Goal: Check status: Check status

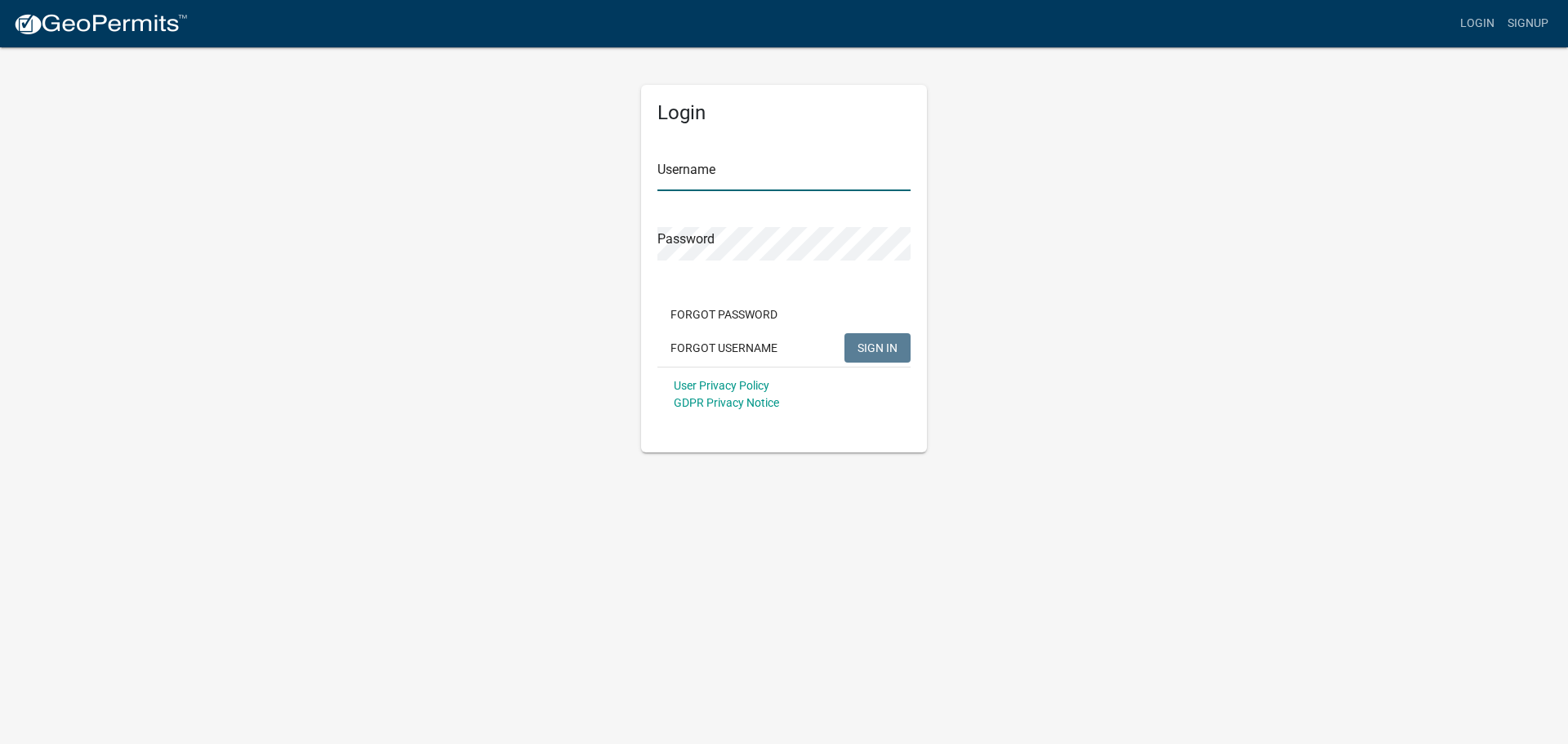
type input "[PERSON_NAME]"
click at [826, 308] on div "Forgot Password Forgot Username SIGN IN" at bounding box center [784, 333] width 253 height 67
click at [898, 353] on button "SIGN IN" at bounding box center [877, 348] width 66 height 29
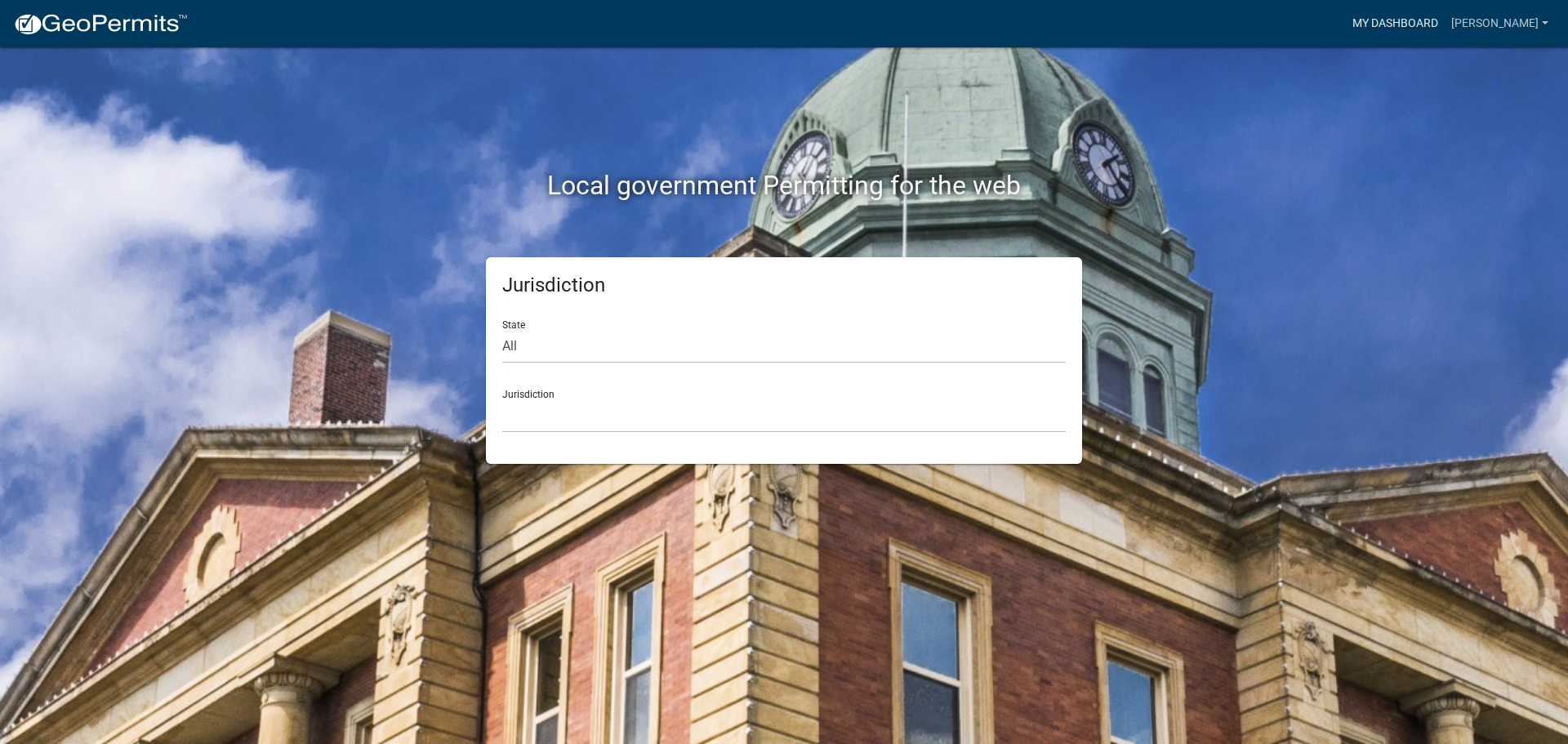
click at [1444, 20] on link "My Dashboard" at bounding box center [1394, 23] width 99 height 31
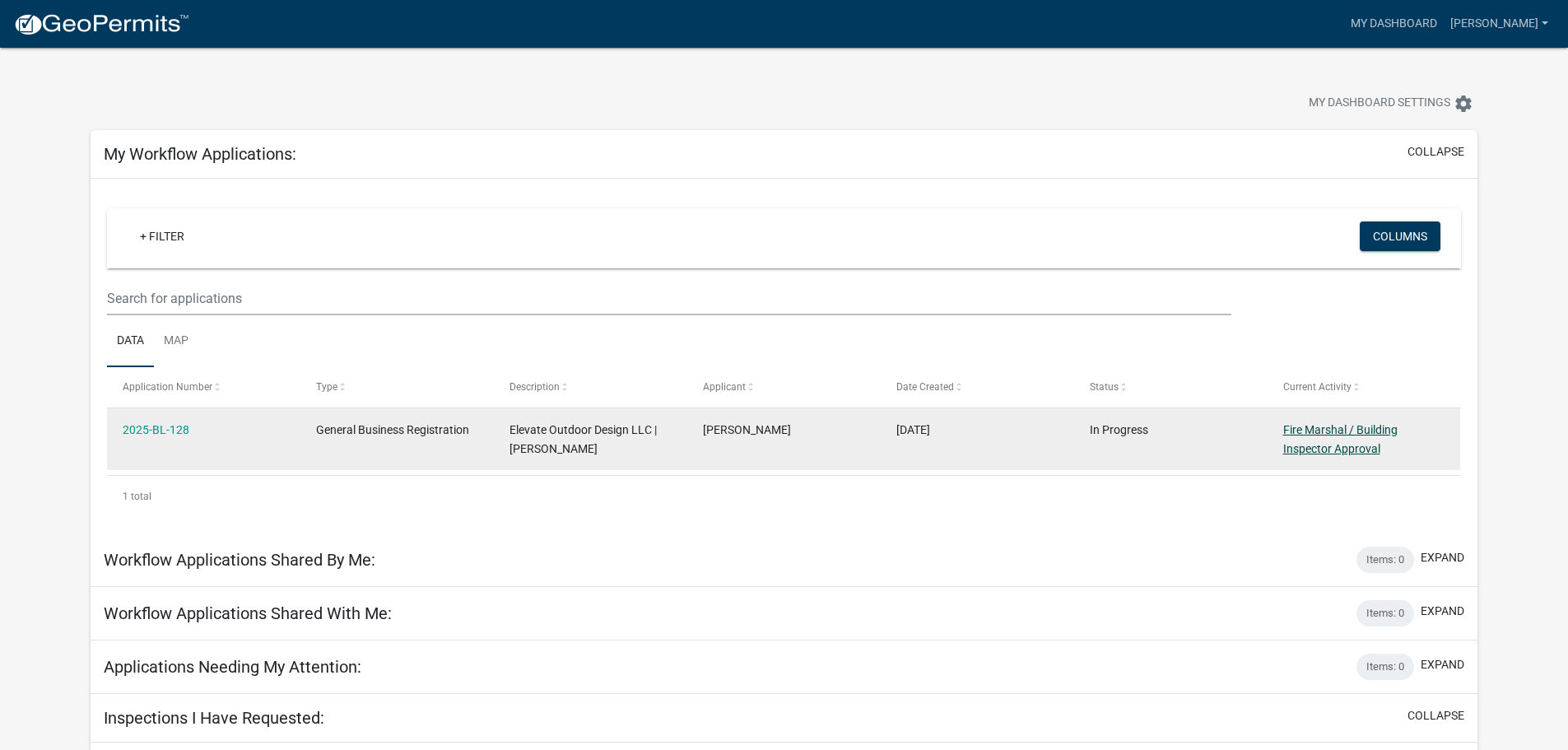
click at [1322, 448] on link "Fire Marshal / Building Inspector Approval" at bounding box center [1341, 439] width 114 height 32
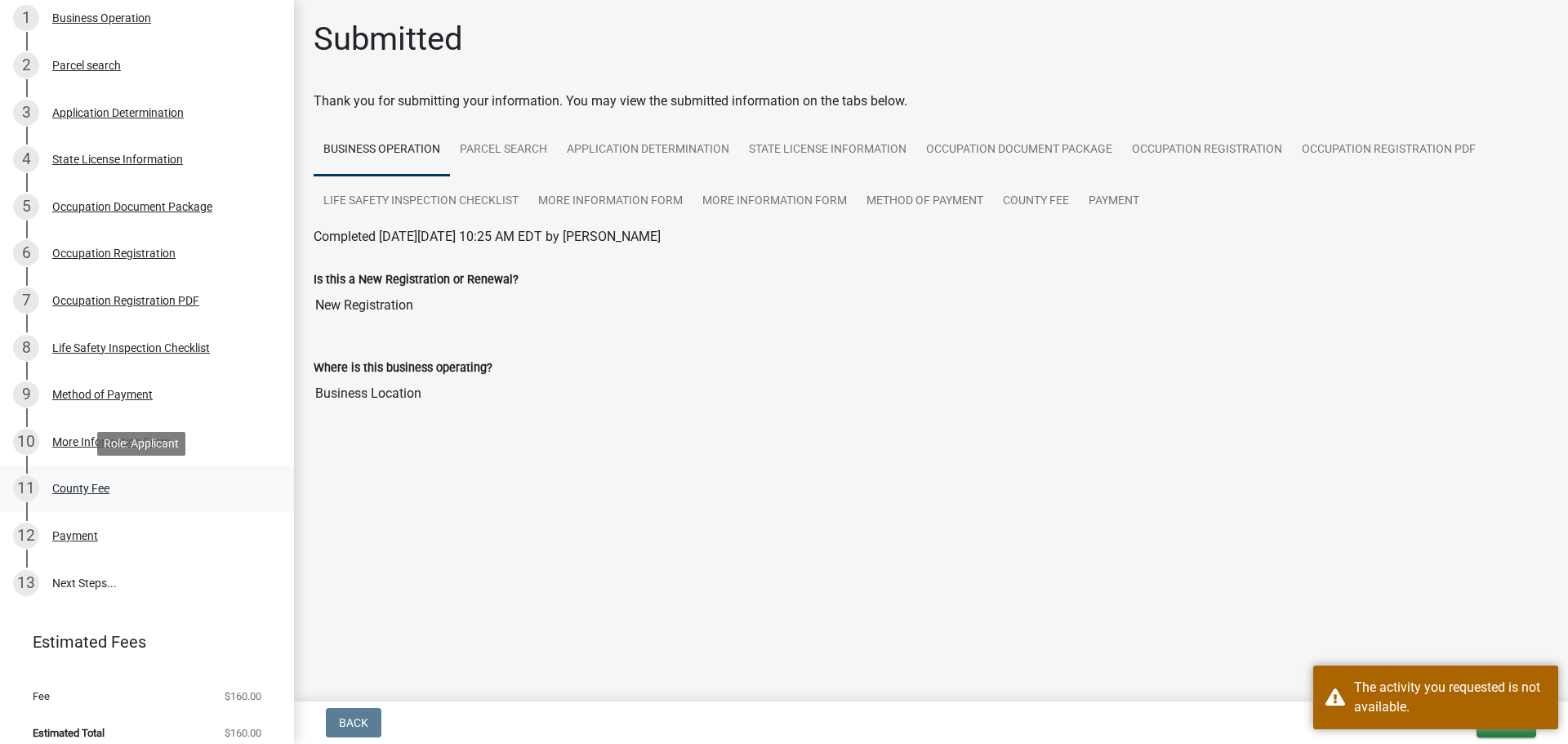
scroll to position [286, 0]
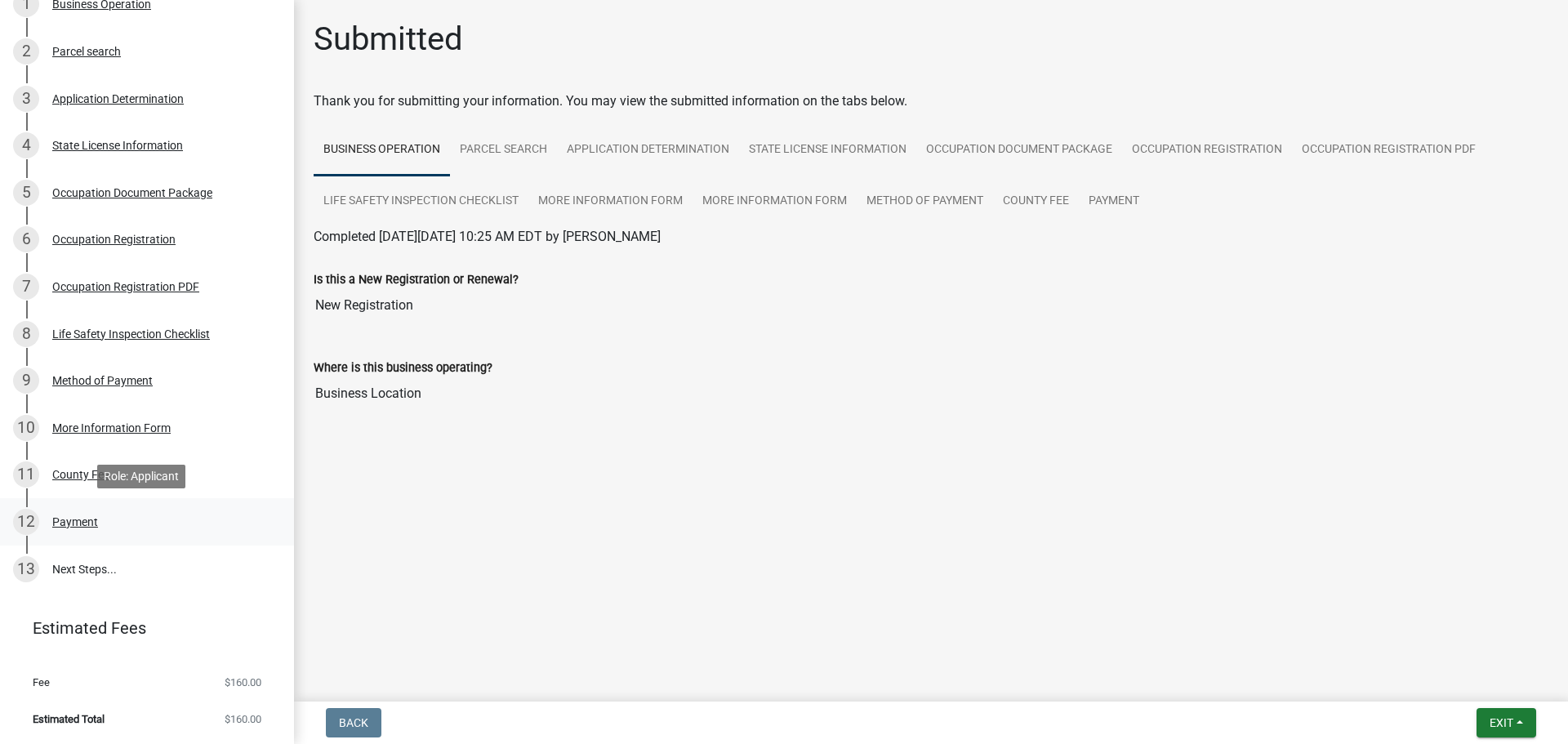
click at [130, 520] on div "12 Payment" at bounding box center [140, 521] width 255 height 26
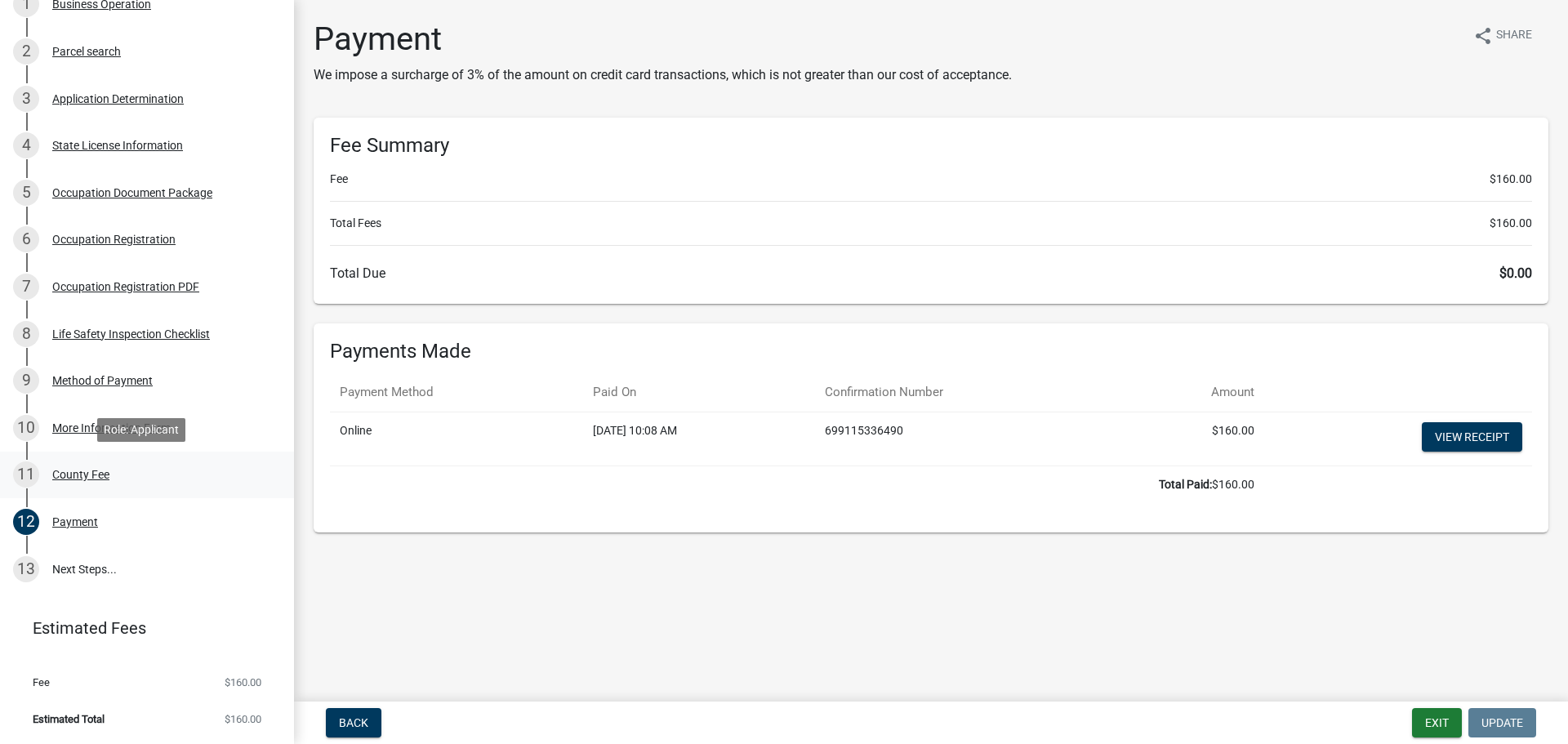
click at [91, 478] on div "County Fee" at bounding box center [81, 475] width 58 height 12
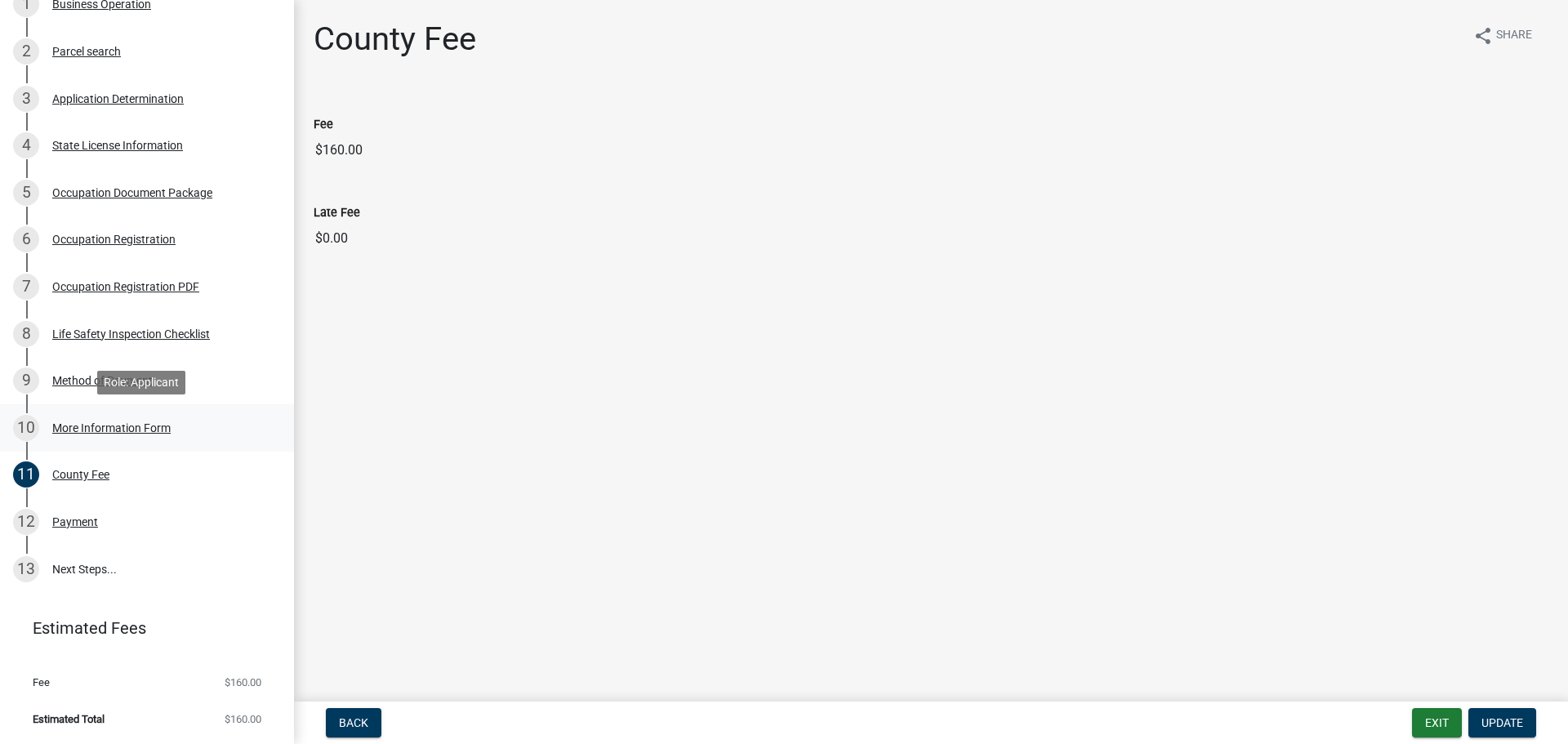
click at [90, 433] on div "More Information Form" at bounding box center [111, 429] width 118 height 12
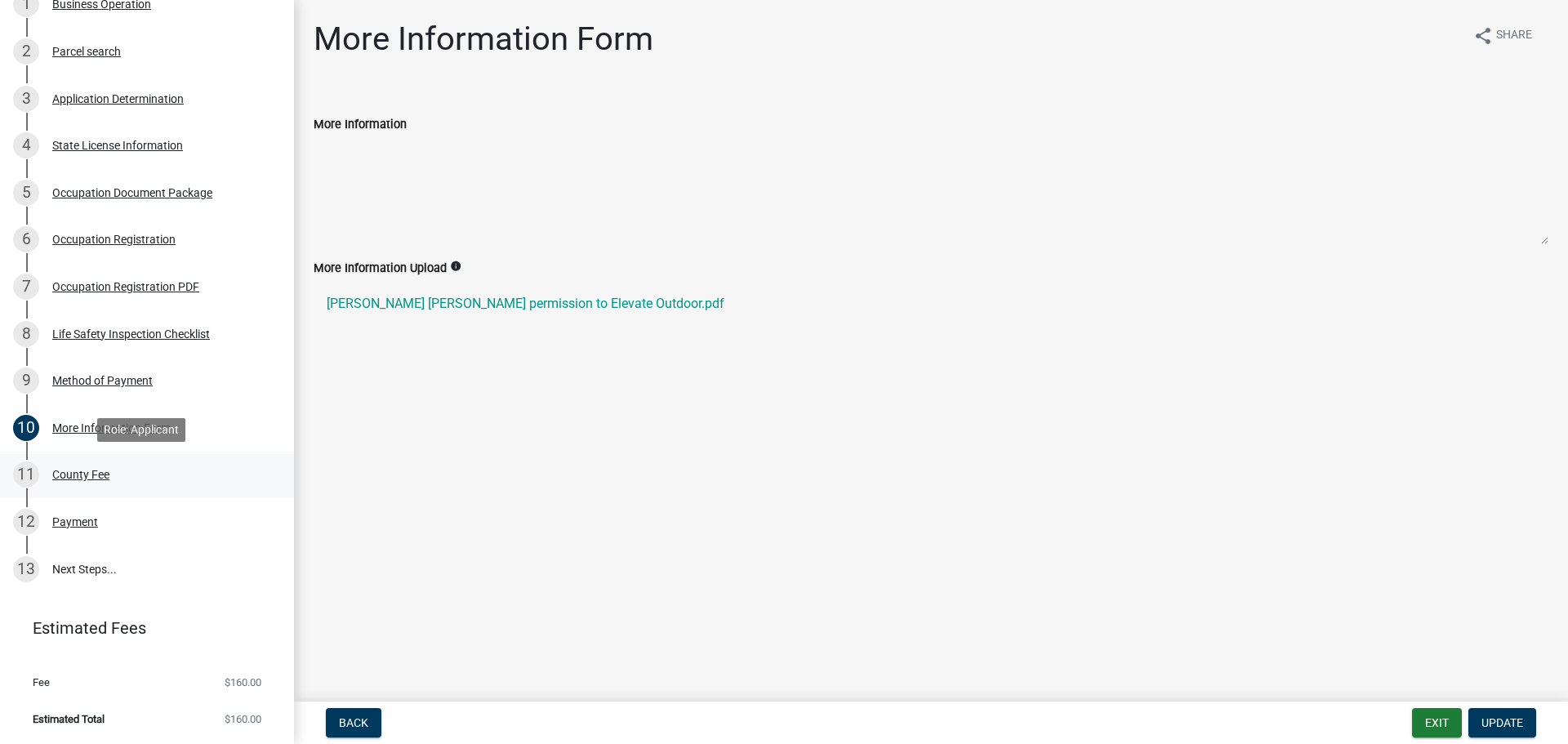
click at [76, 475] on div "County Fee" at bounding box center [81, 475] width 58 height 12
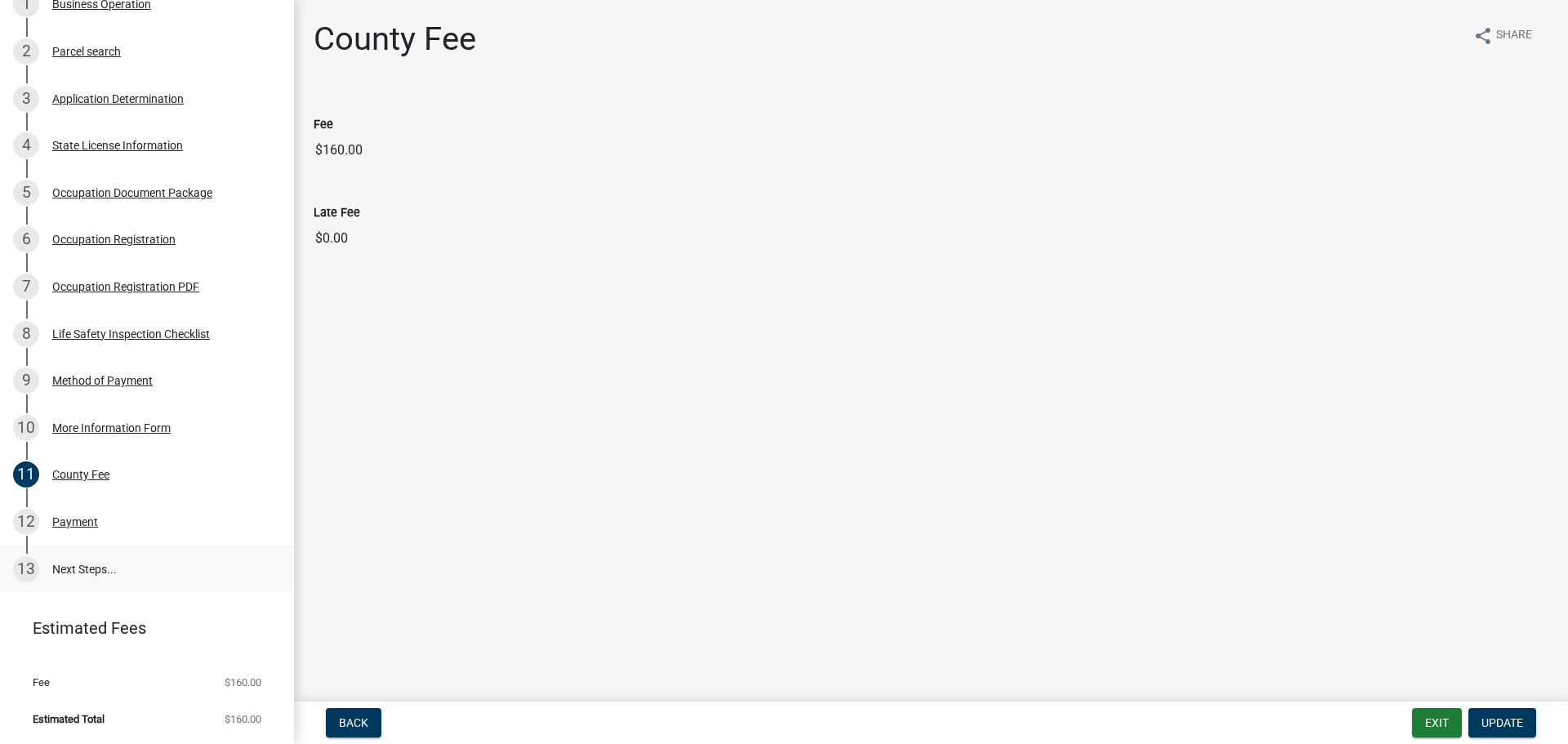
click at [77, 569] on link "13 Next Steps..." at bounding box center [146, 569] width 294 height 48
click at [1494, 724] on span "Update" at bounding box center [1502, 723] width 42 height 13
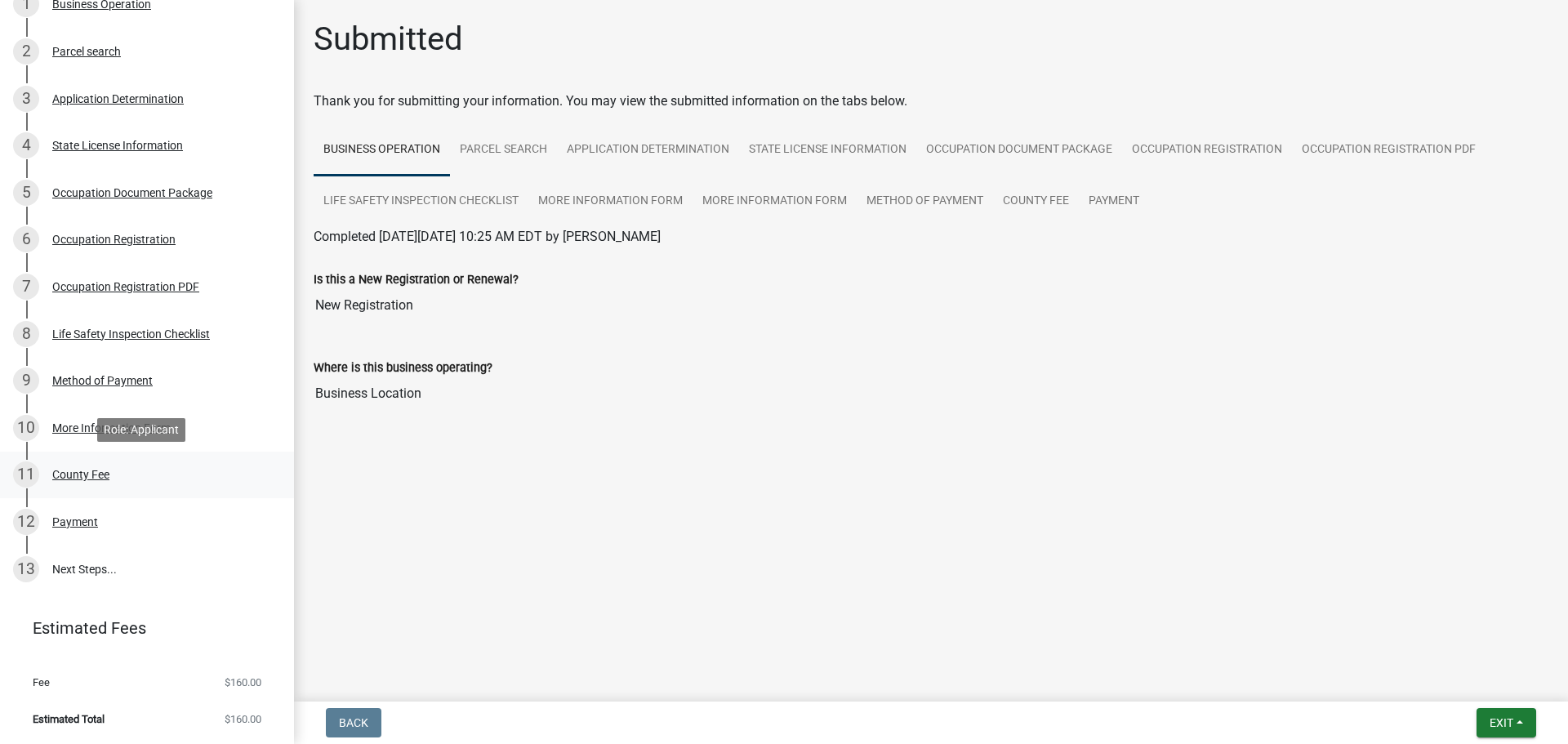
click at [93, 479] on div "County Fee" at bounding box center [81, 475] width 58 height 12
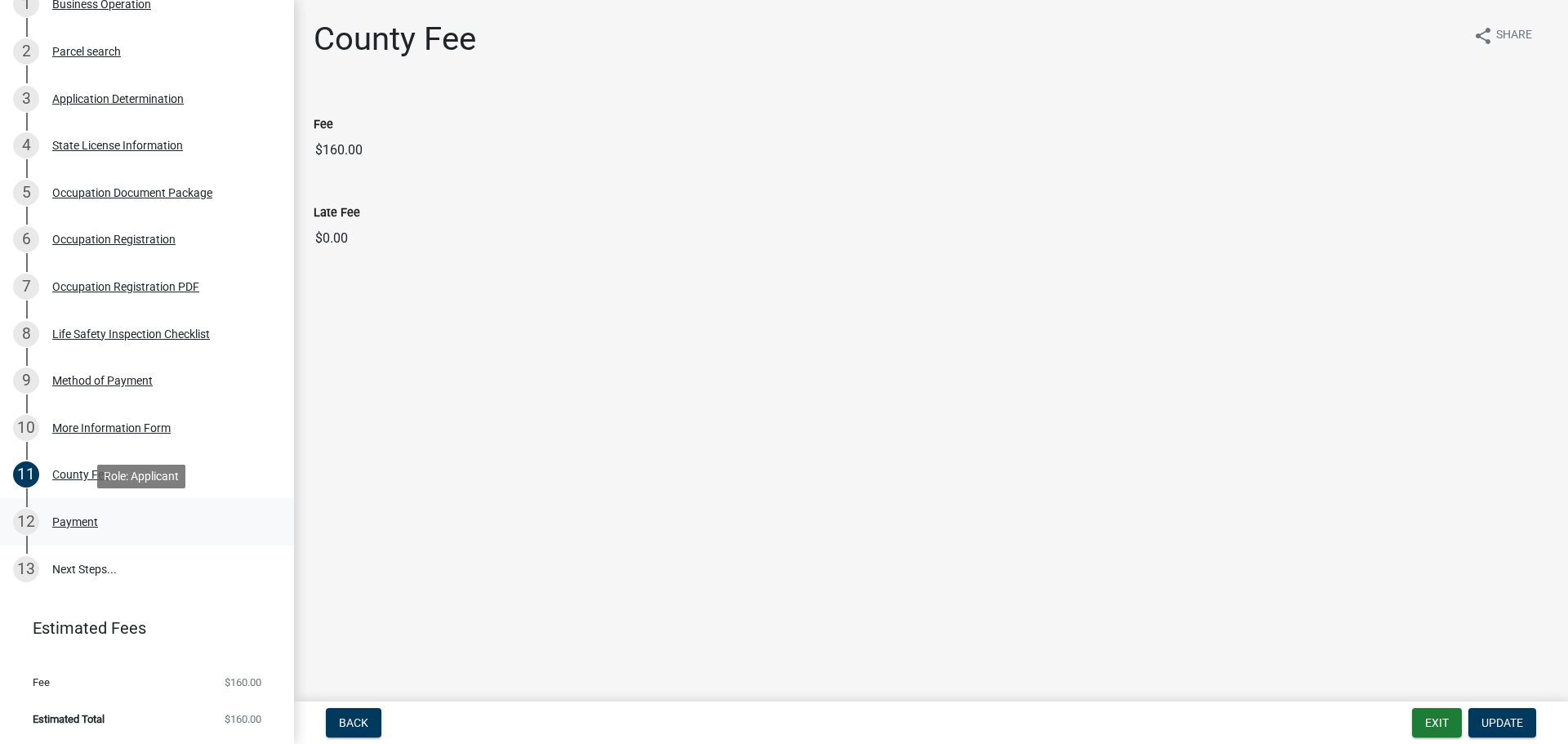
click at [88, 524] on div "Payment" at bounding box center [75, 522] width 46 height 12
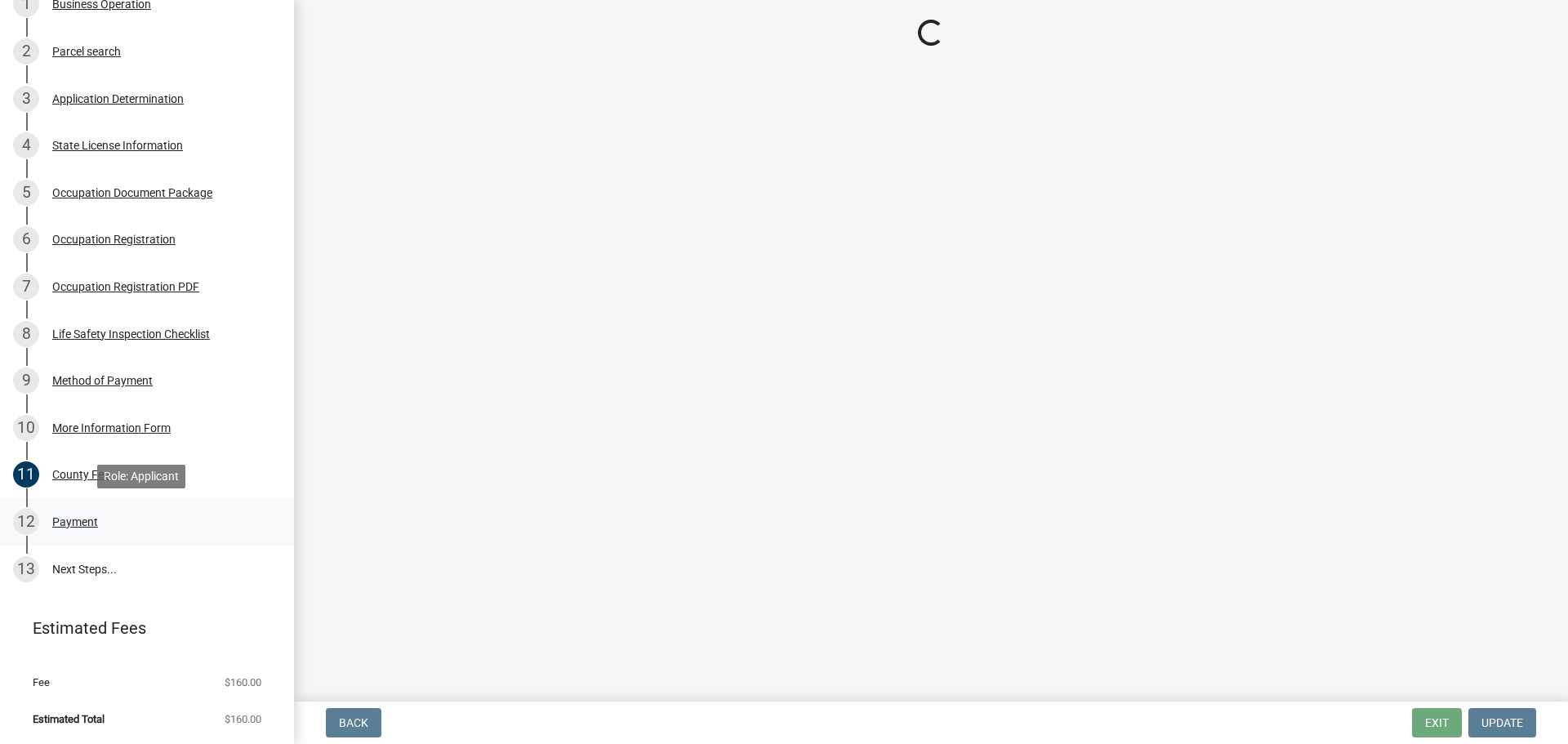
click at [87, 528] on div "12 Payment" at bounding box center [140, 521] width 255 height 26
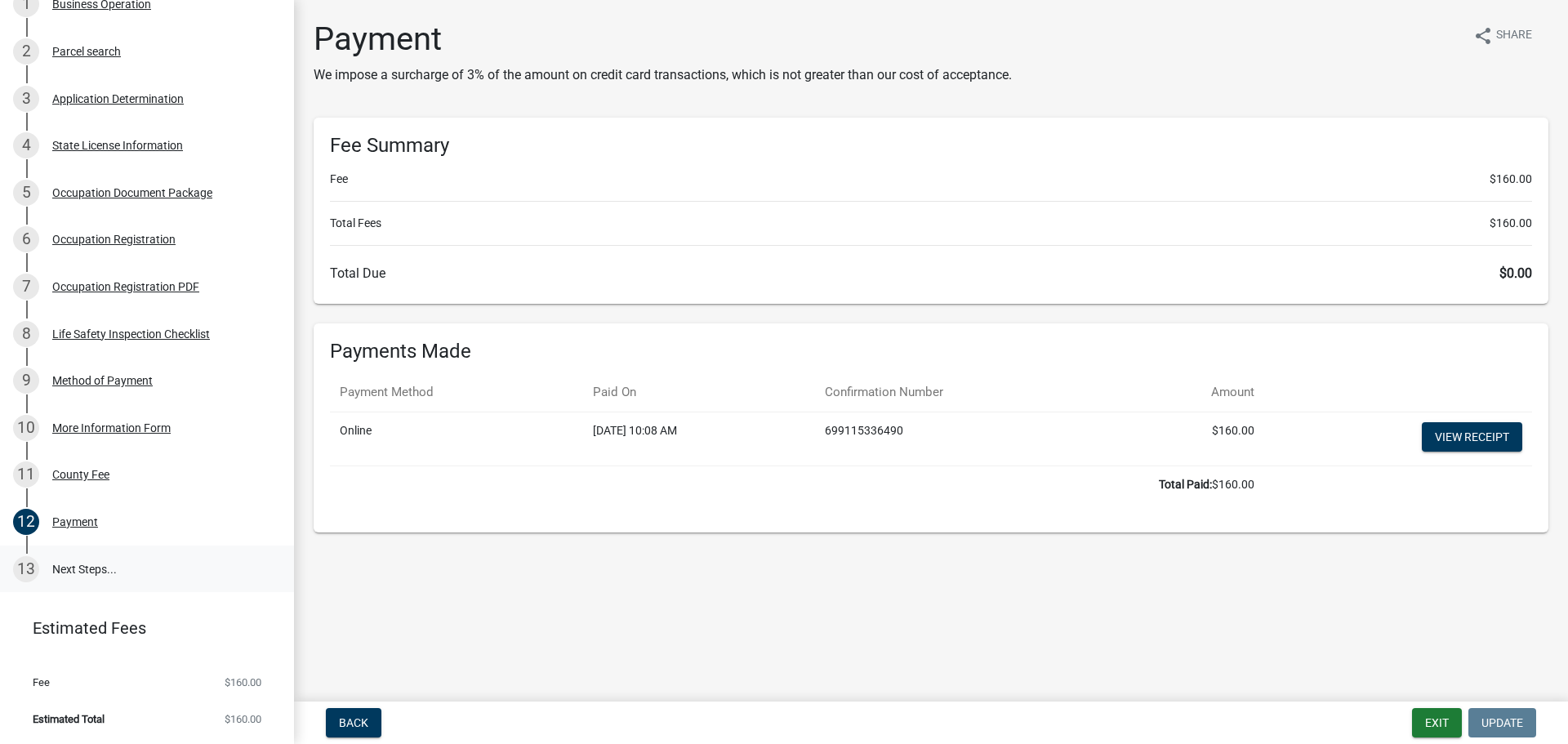
click at [67, 578] on link "13 Next Steps..." at bounding box center [146, 569] width 294 height 48
click at [84, 571] on link "13 Next Steps..." at bounding box center [146, 569] width 294 height 48
click at [353, 738] on nav "Back Exit Update" at bounding box center [930, 723] width 1273 height 43
click at [364, 723] on span "Back" at bounding box center [353, 723] width 29 height 13
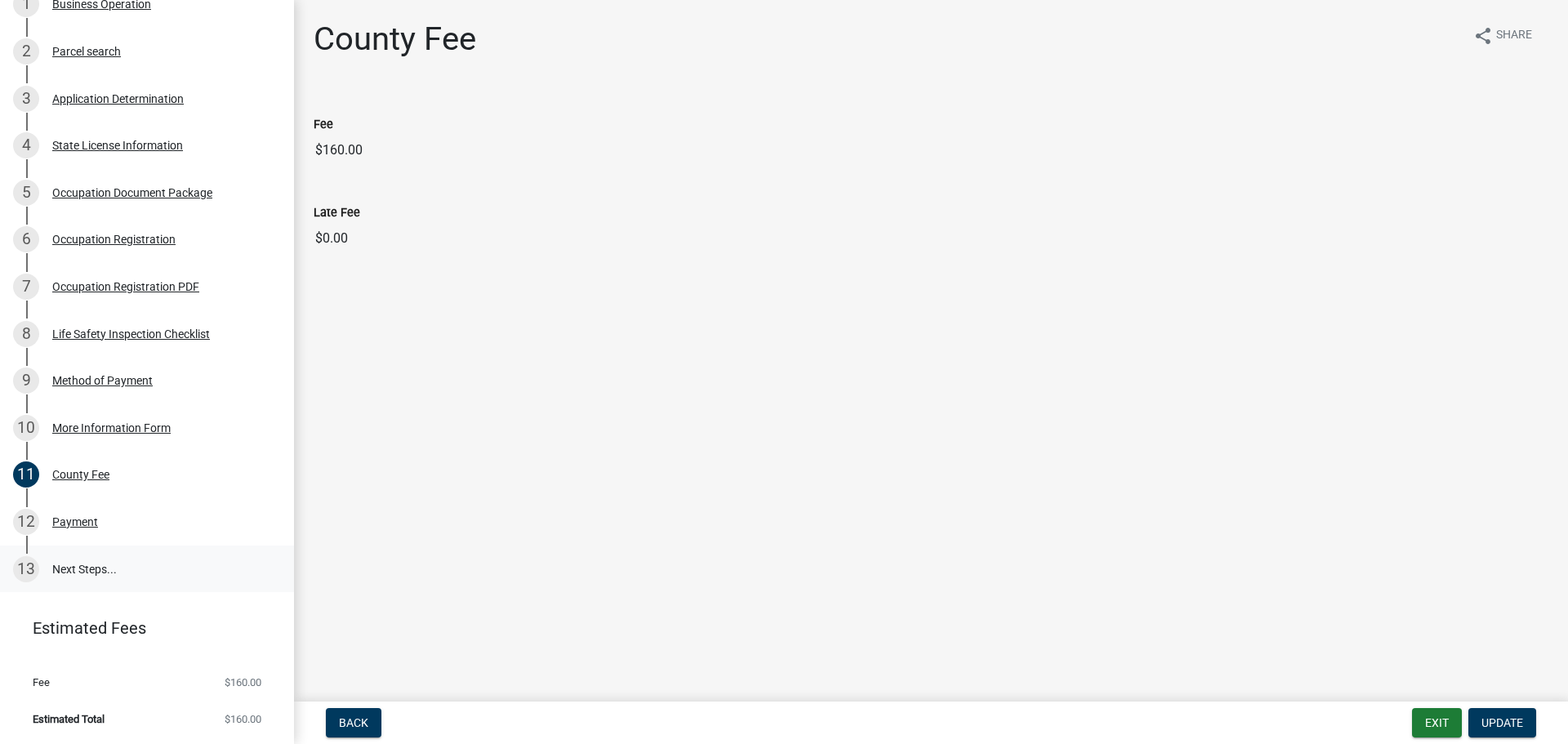
click at [116, 583] on link "13 Next Steps..." at bounding box center [146, 569] width 294 height 48
click at [77, 581] on link "13 Next Steps..." at bounding box center [146, 569] width 294 height 48
click at [376, 719] on button "Back" at bounding box center [353, 723] width 56 height 29
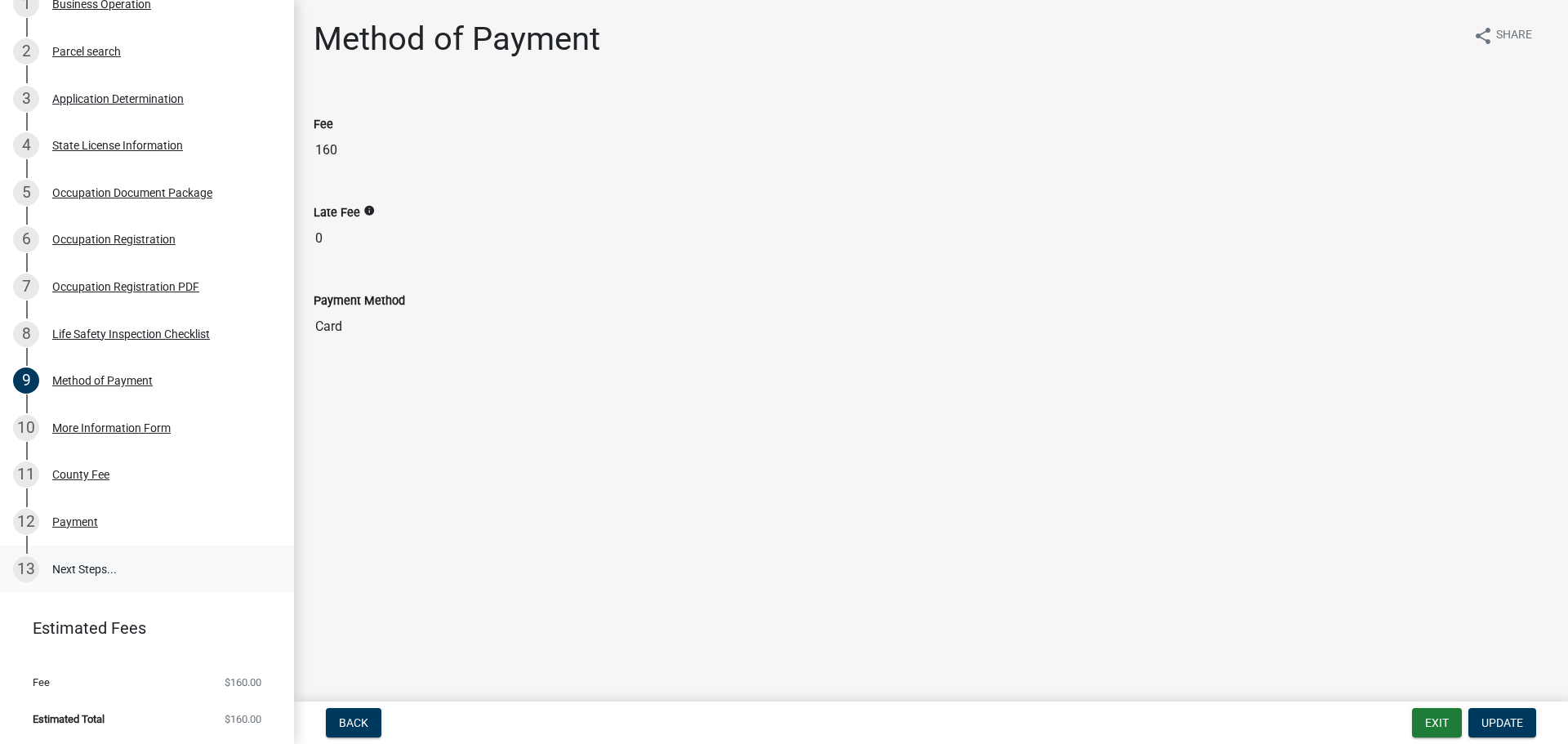
click at [109, 559] on link "13 Next Steps..." at bounding box center [146, 569] width 294 height 48
click at [1503, 722] on span "Update" at bounding box center [1502, 723] width 42 height 13
click at [1489, 726] on span "Update" at bounding box center [1502, 723] width 42 height 13
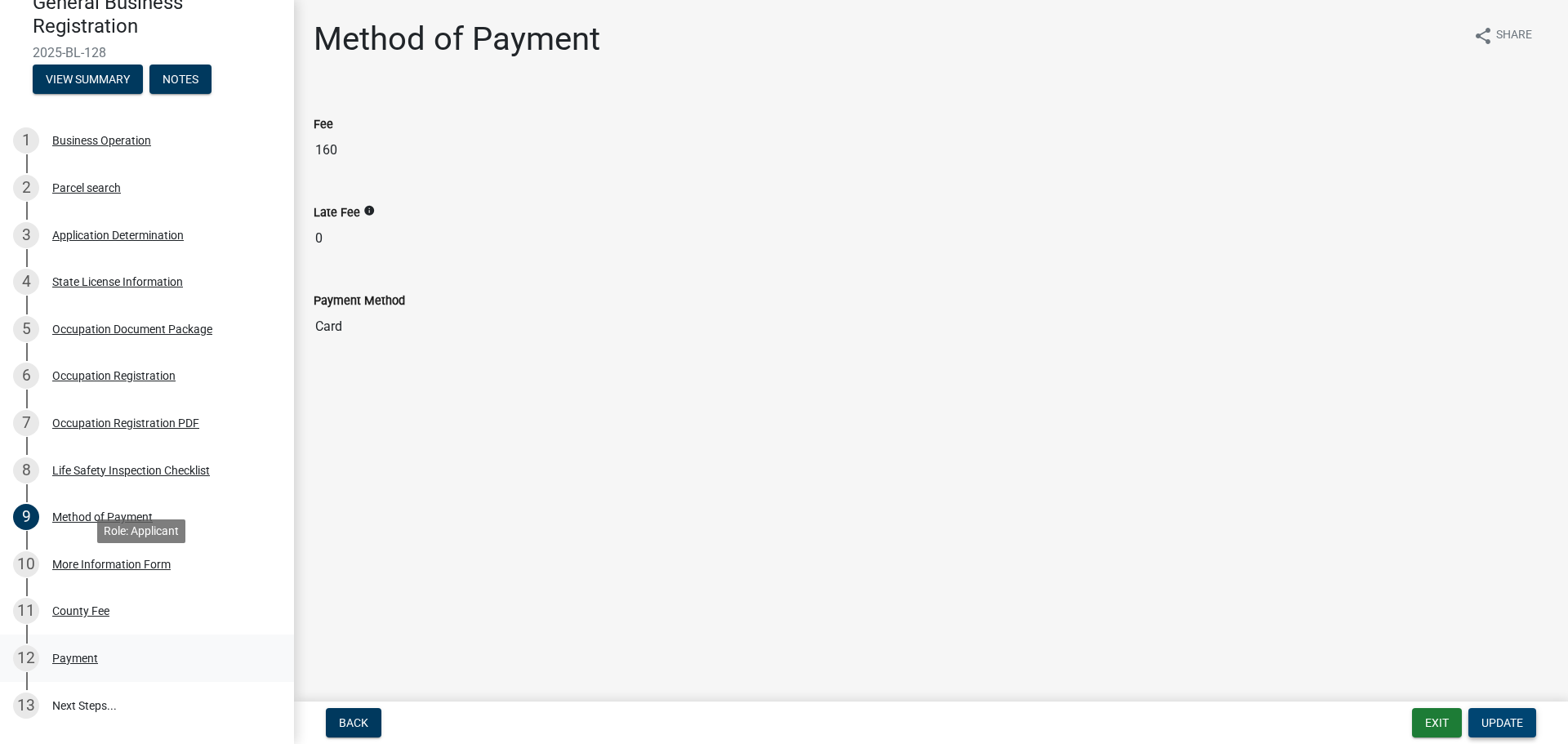
scroll to position [123, 0]
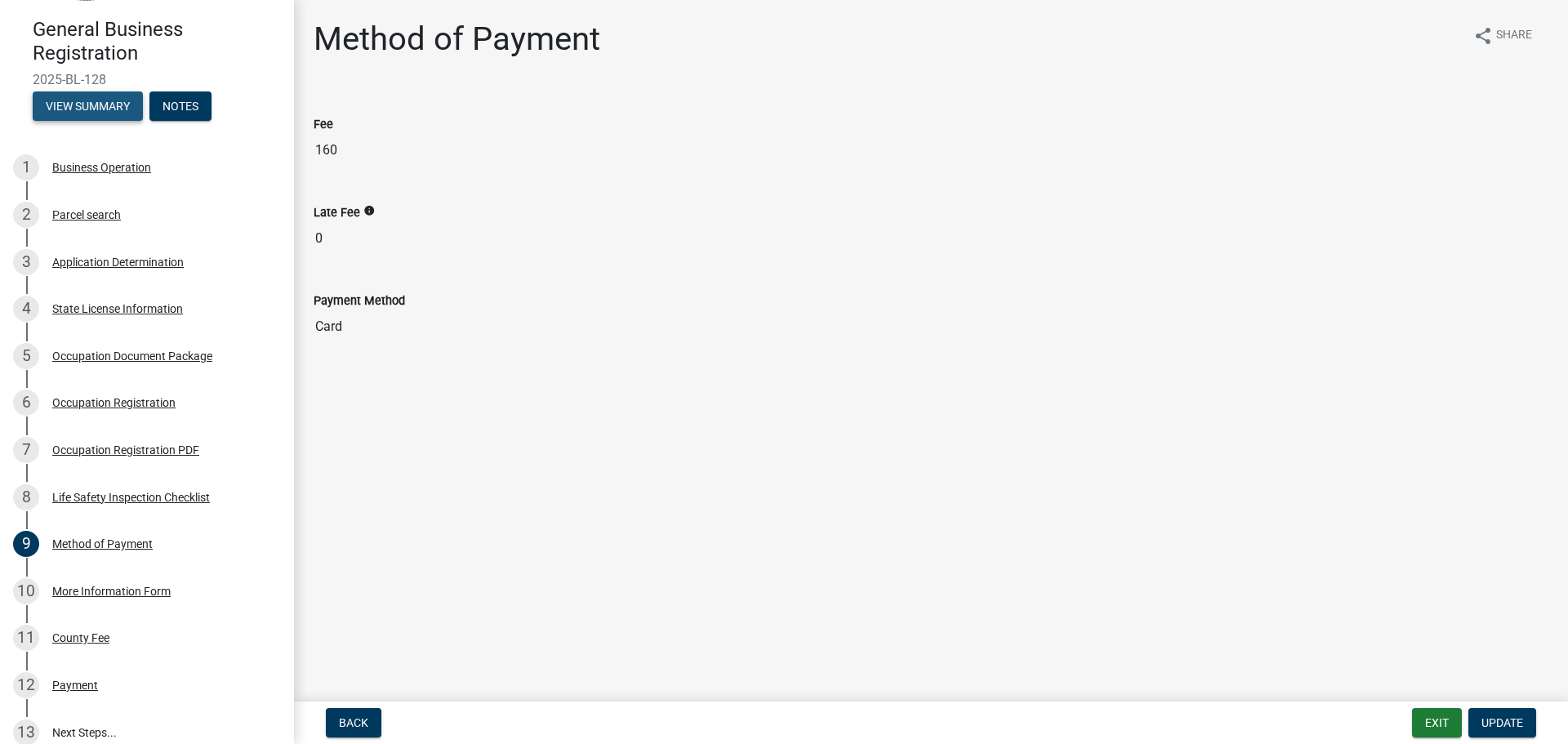
click at [107, 111] on button "View Summary" at bounding box center [87, 106] width 110 height 29
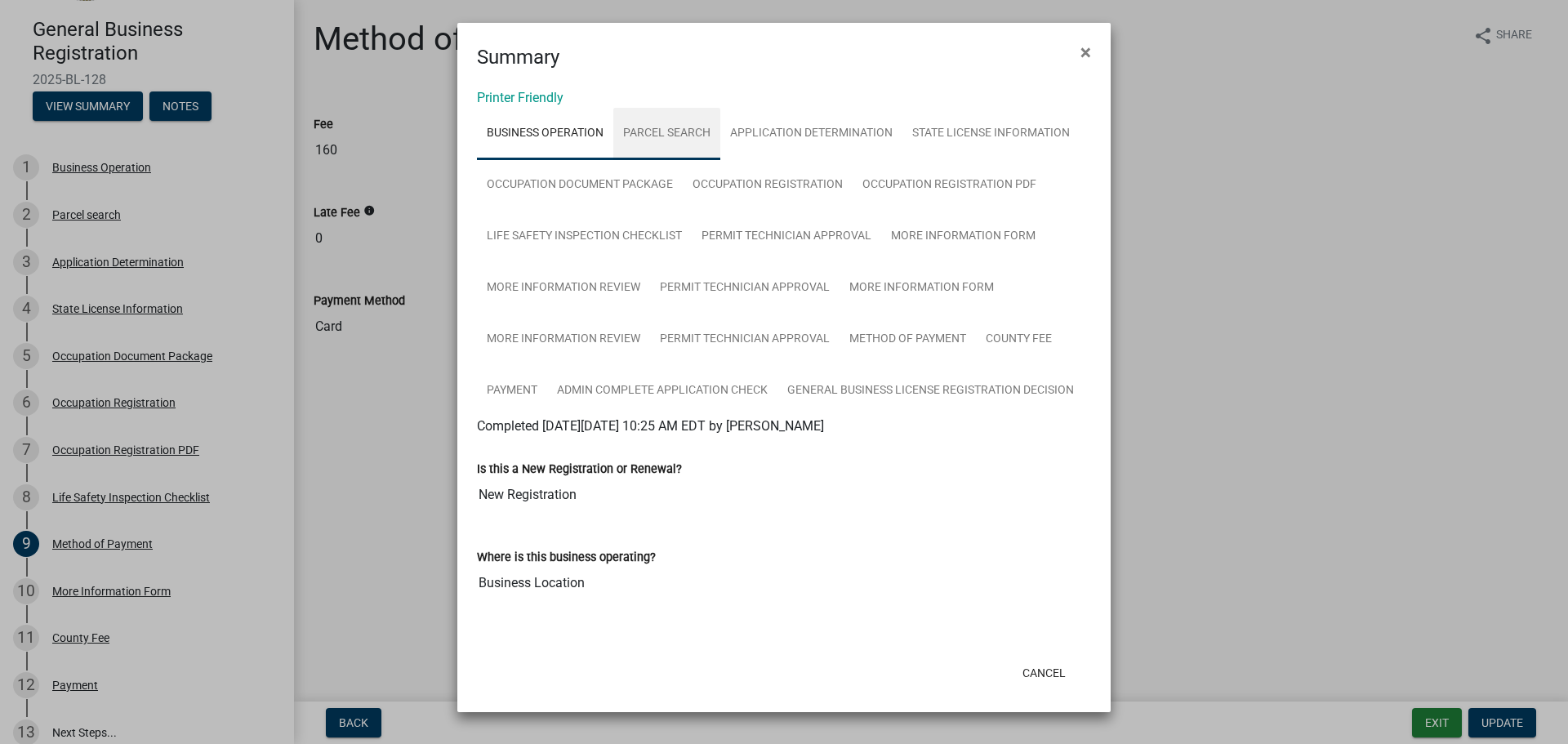
click at [689, 140] on link "Parcel search" at bounding box center [666, 134] width 107 height 53
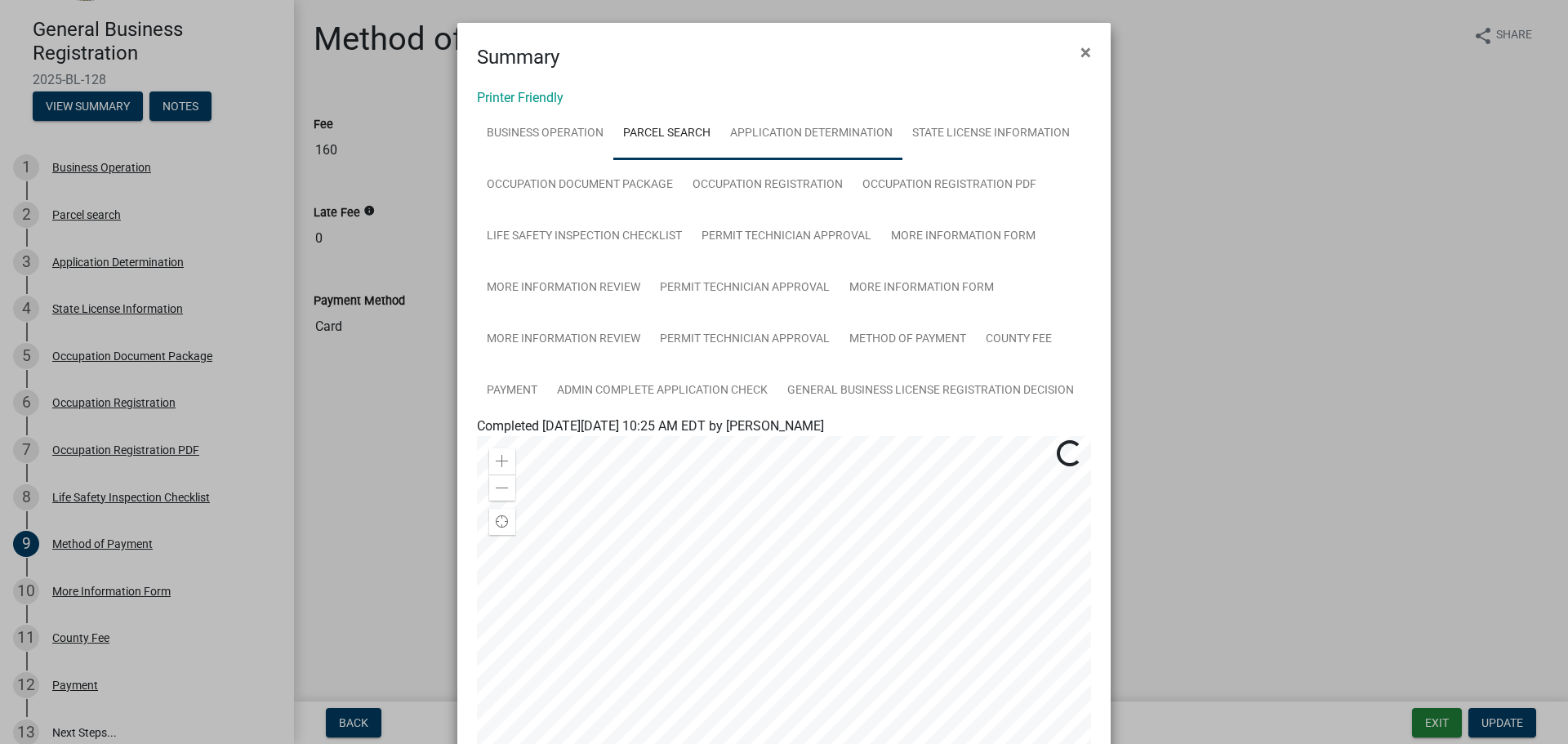
click at [768, 140] on link "Application Determination" at bounding box center [811, 134] width 182 height 53
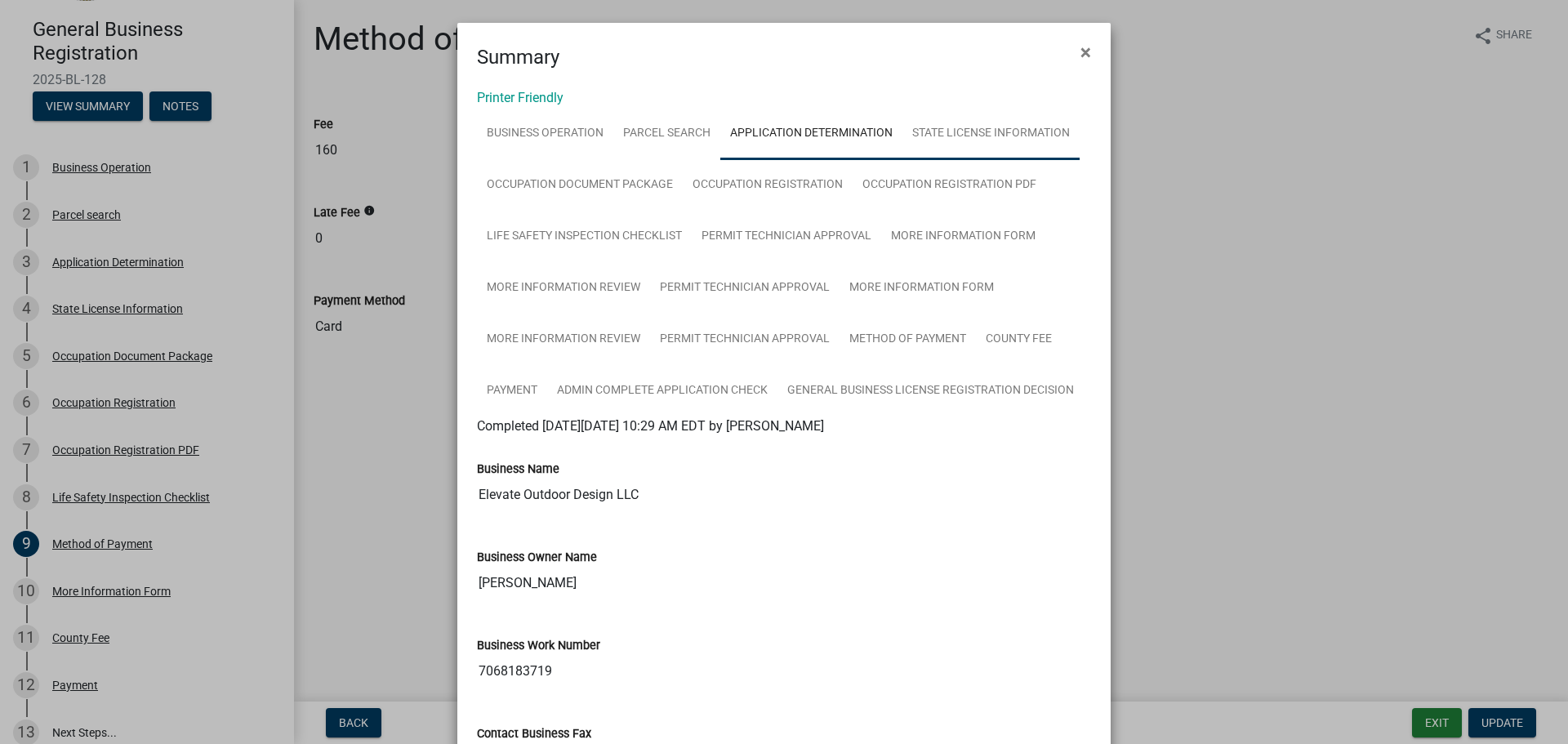
click at [978, 129] on link "State License Information" at bounding box center [991, 134] width 178 height 53
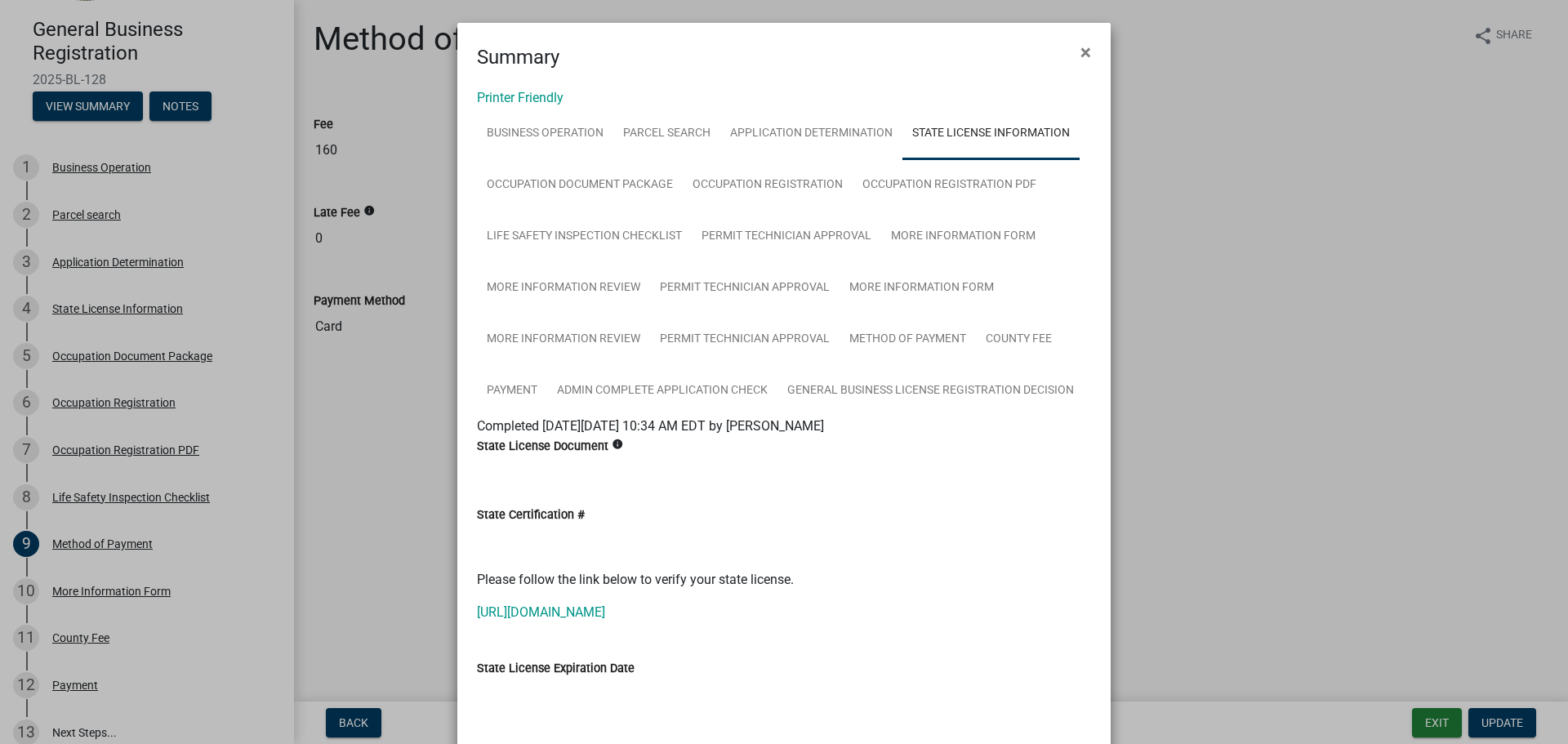
scroll to position [103, 0]
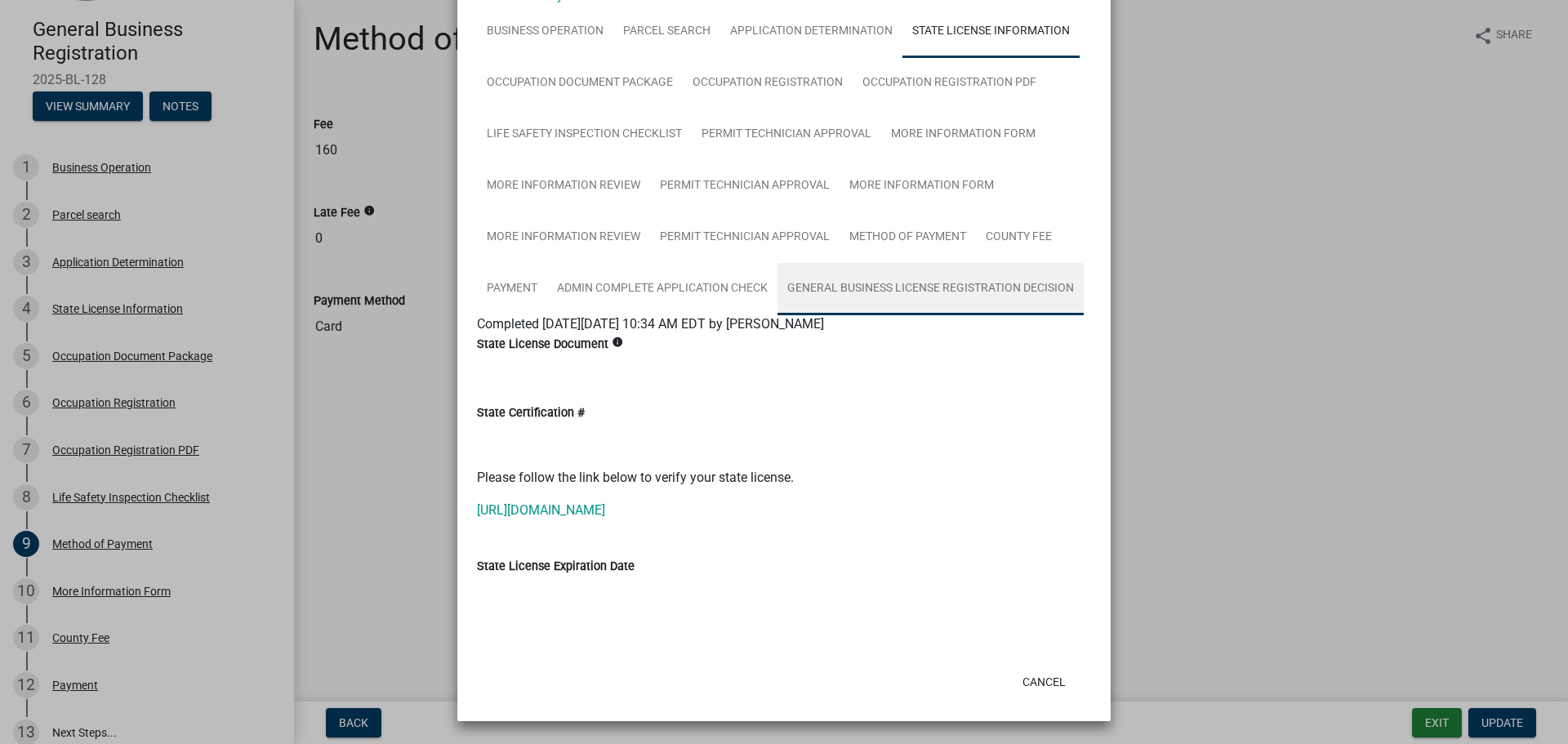
click at [816, 293] on link "General Business License Registration Decision" at bounding box center [931, 289] width 306 height 53
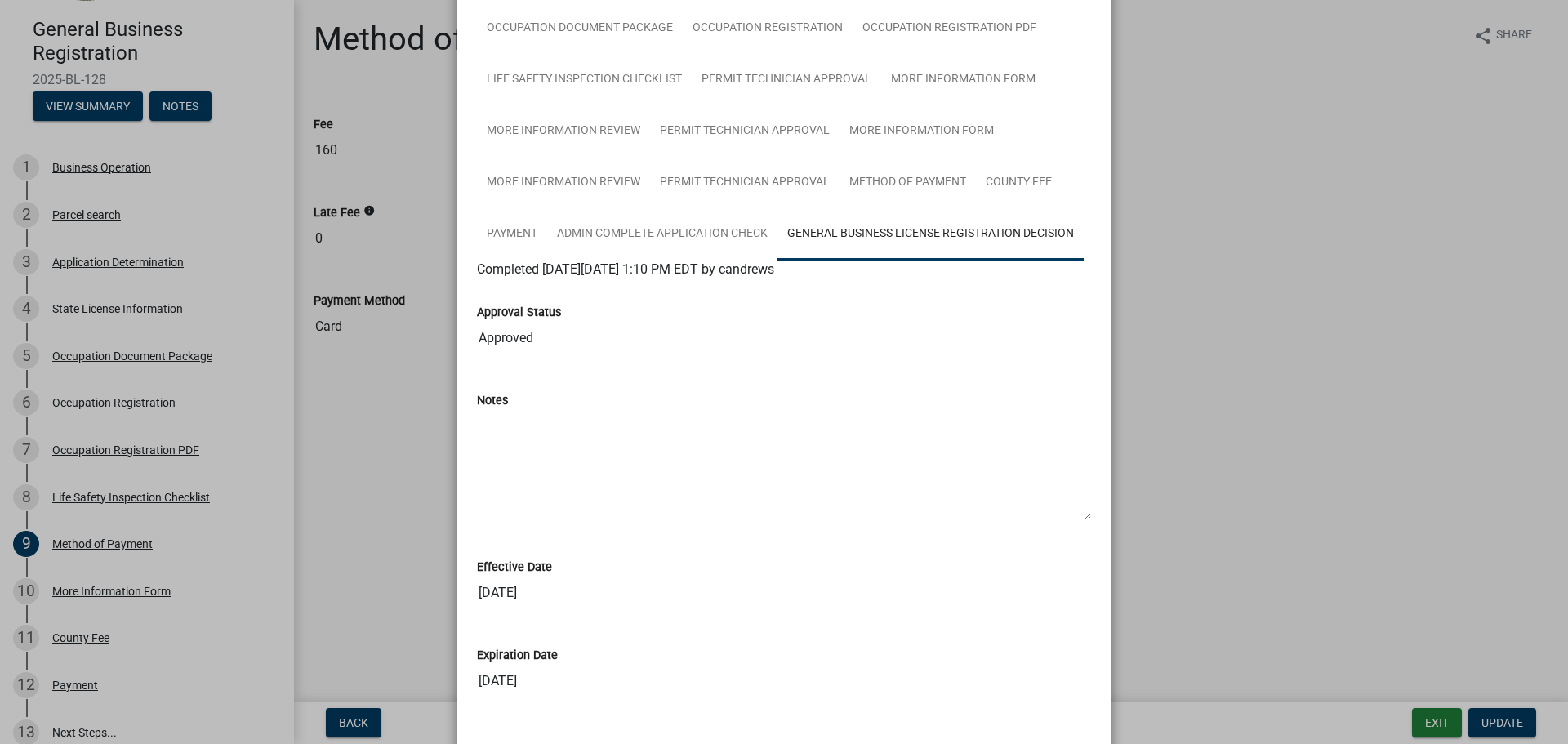
scroll to position [129, 0]
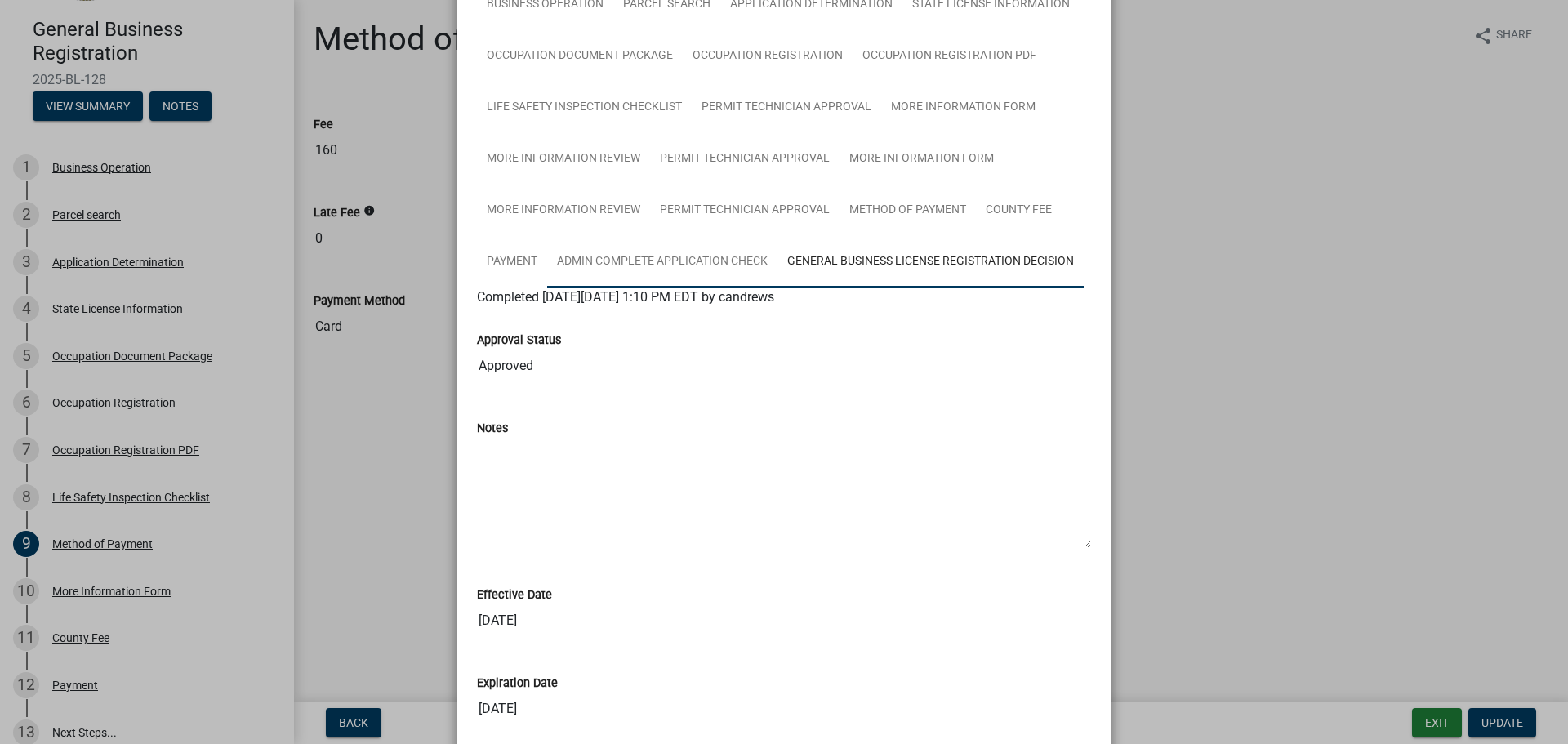
click at [644, 260] on link "Admin Complete Application Check" at bounding box center [663, 263] width 230 height 53
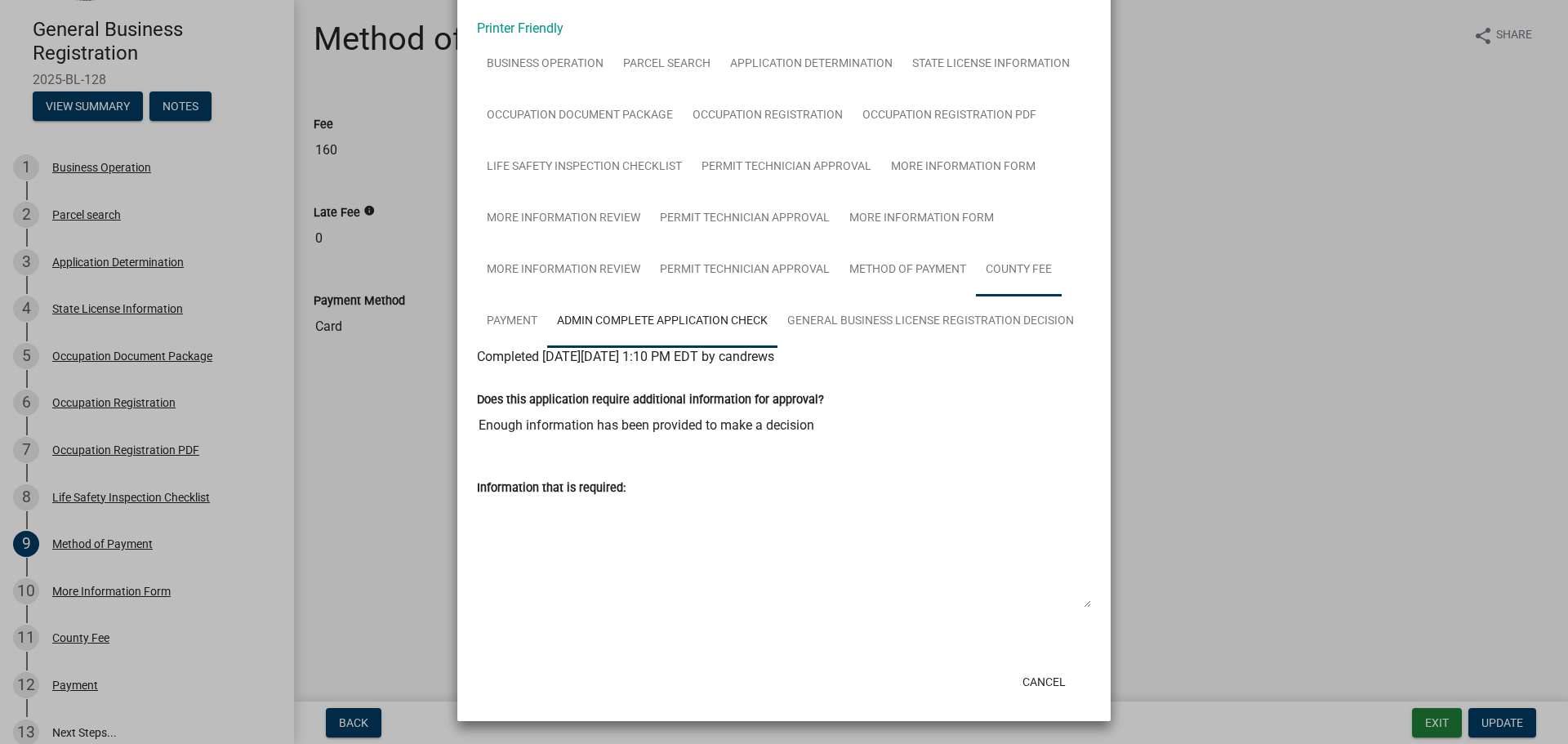
scroll to position [0, 0]
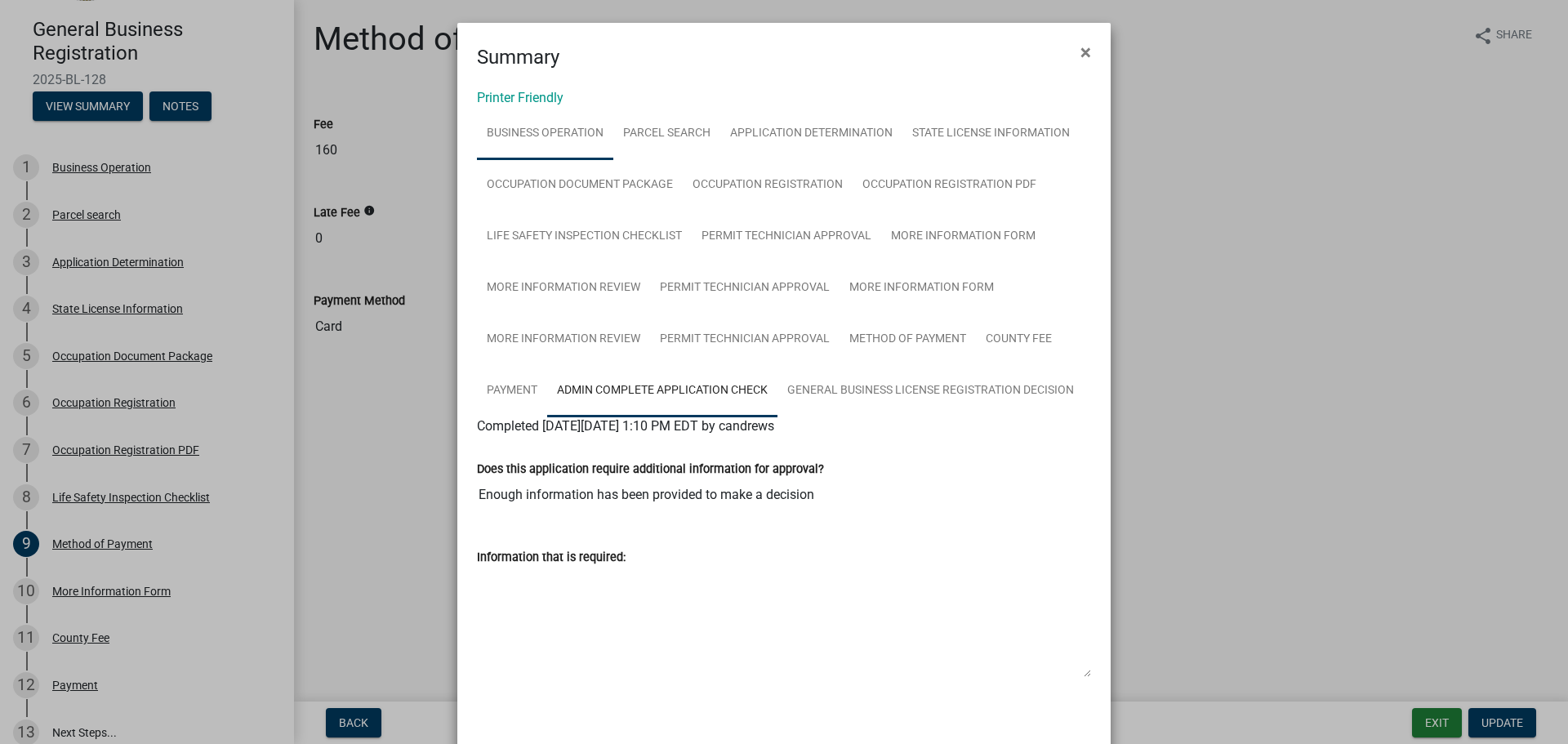
click at [588, 131] on link "Business Operation" at bounding box center [545, 134] width 137 height 53
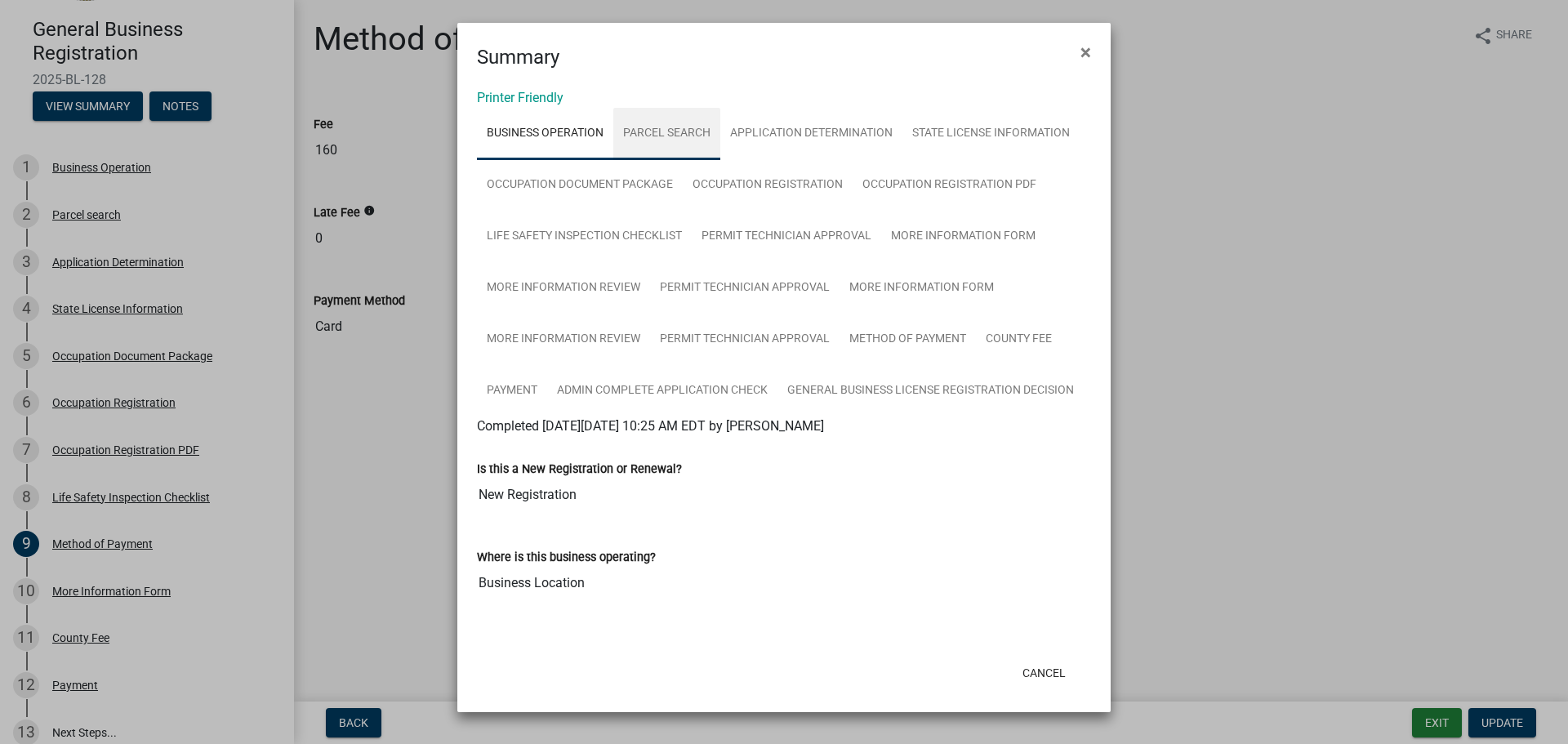
click at [669, 128] on link "Parcel search" at bounding box center [666, 134] width 107 height 53
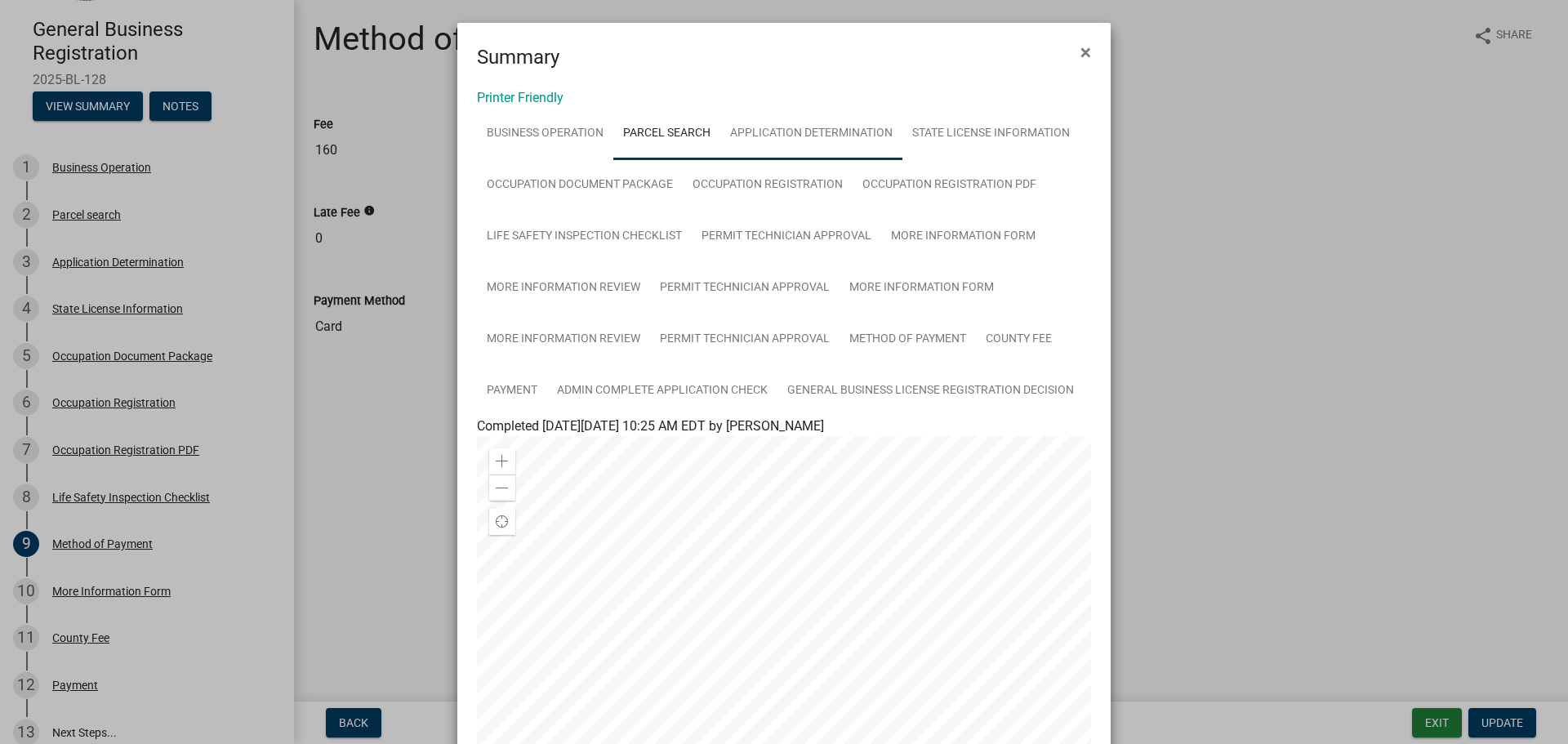
click at [784, 130] on link "Application Determination" at bounding box center [811, 134] width 182 height 53
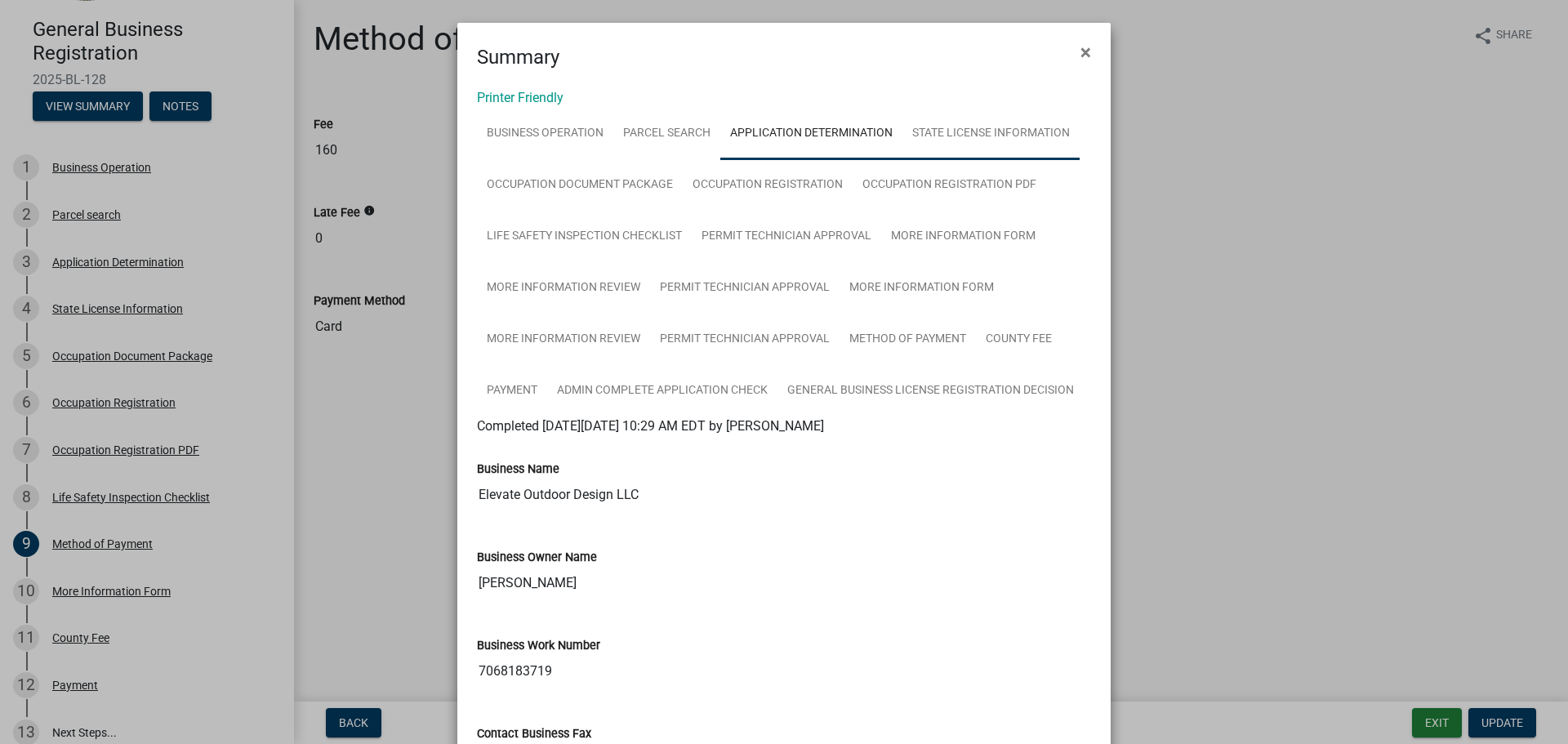
click at [939, 129] on link "State License Information" at bounding box center [991, 134] width 178 height 53
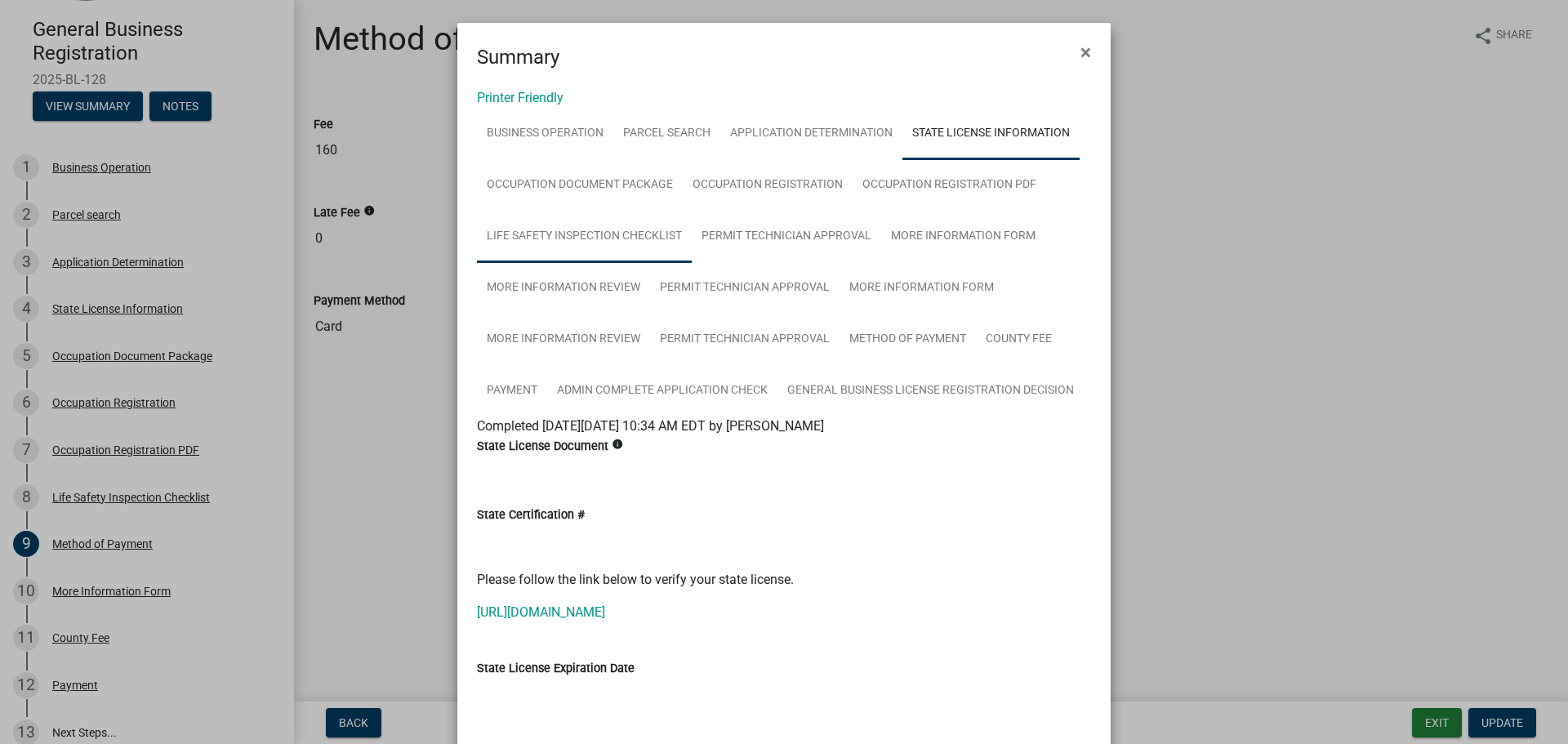
scroll to position [82, 0]
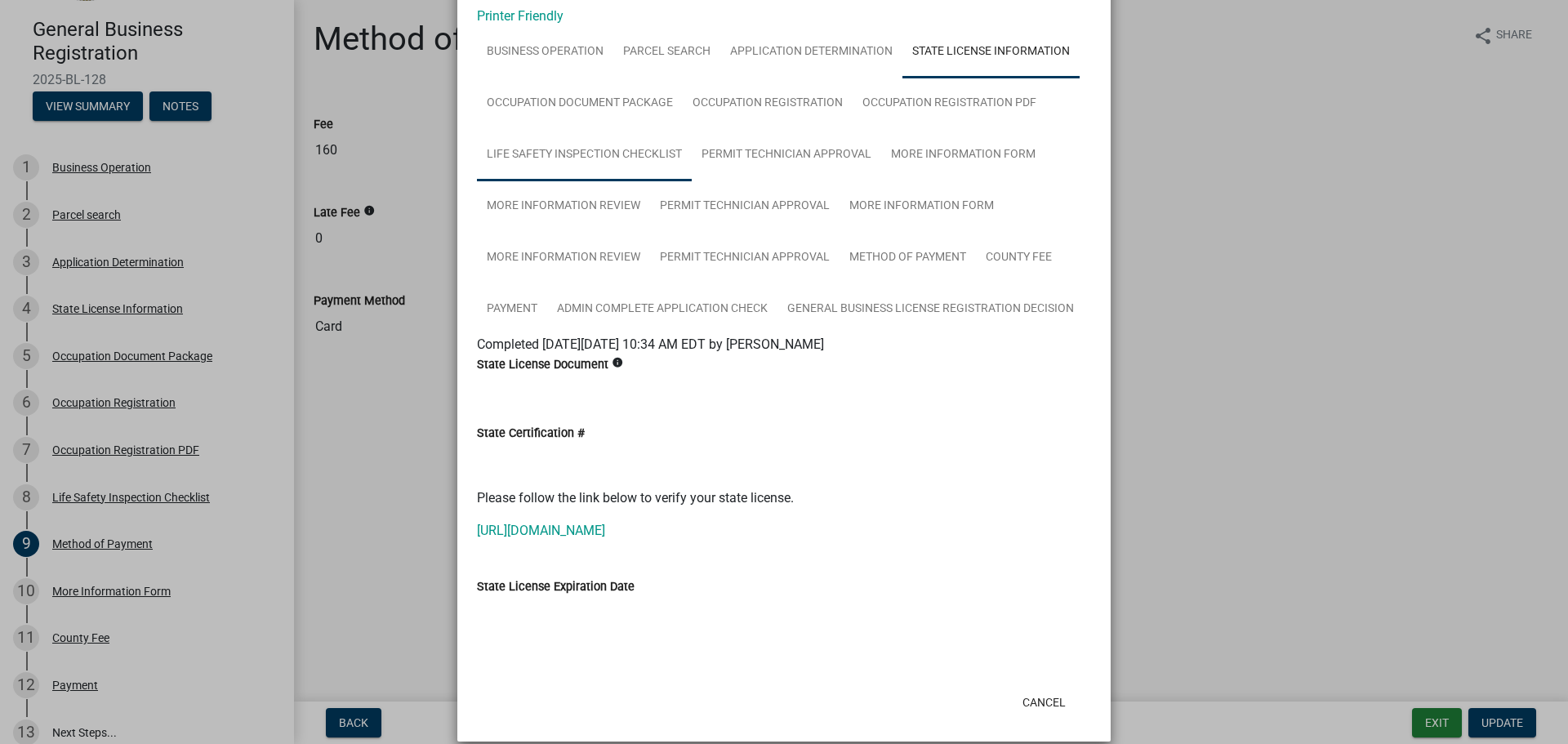
click at [543, 157] on link "Life Safety Inspection Checklist" at bounding box center [584, 155] width 215 height 53
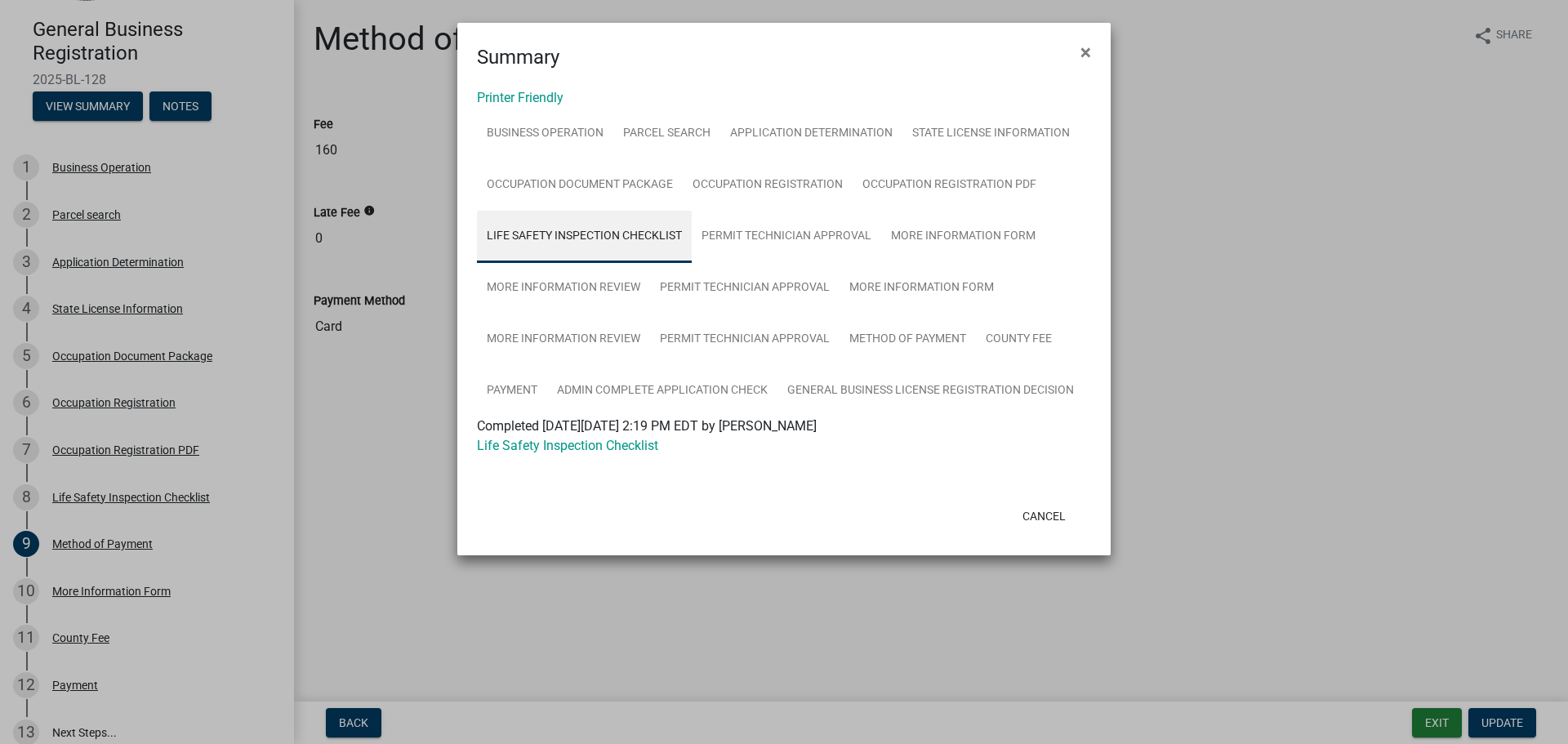
scroll to position [0, 0]
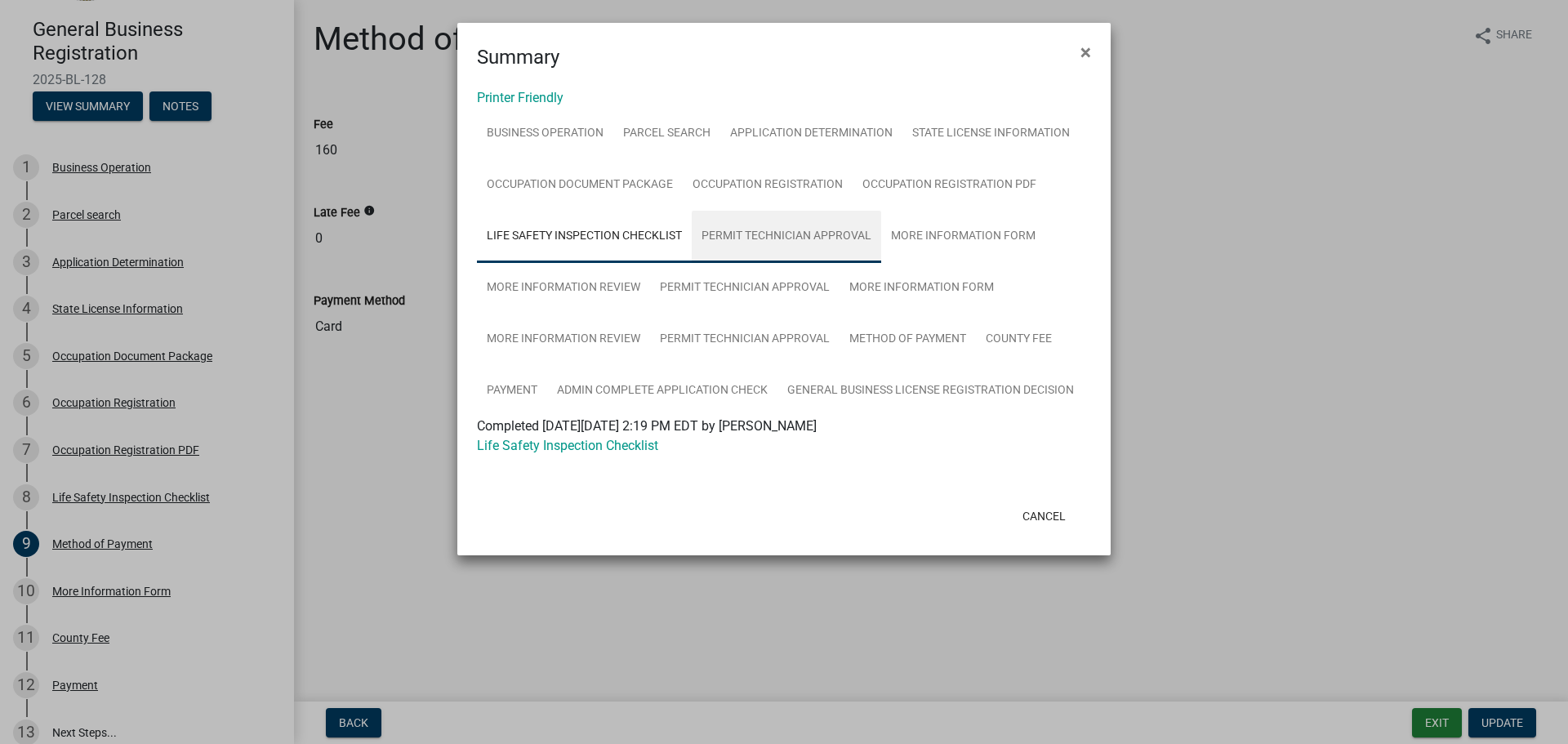
click at [768, 242] on link "Permit Technician Approval" at bounding box center [786, 237] width 189 height 53
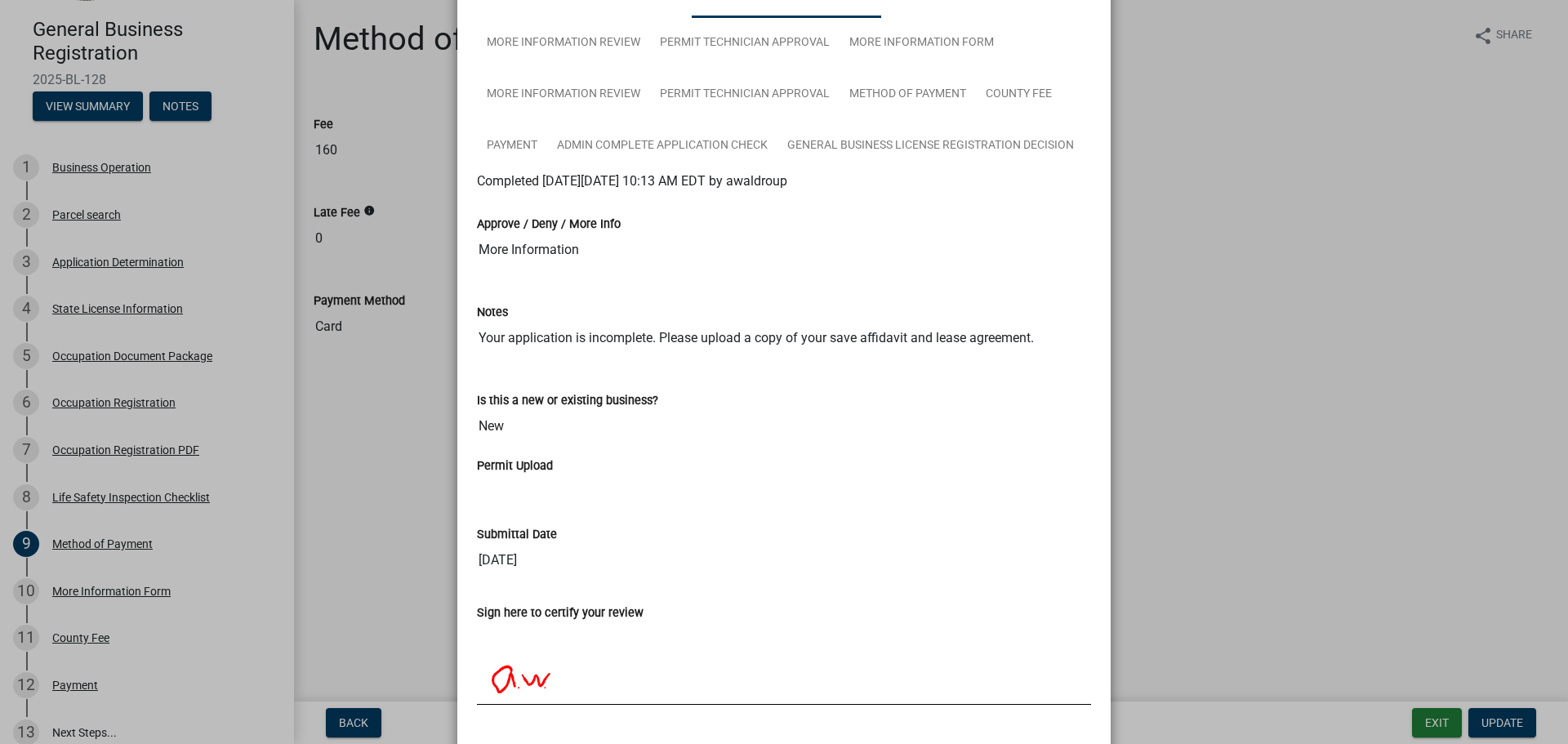
scroll to position [342, 0]
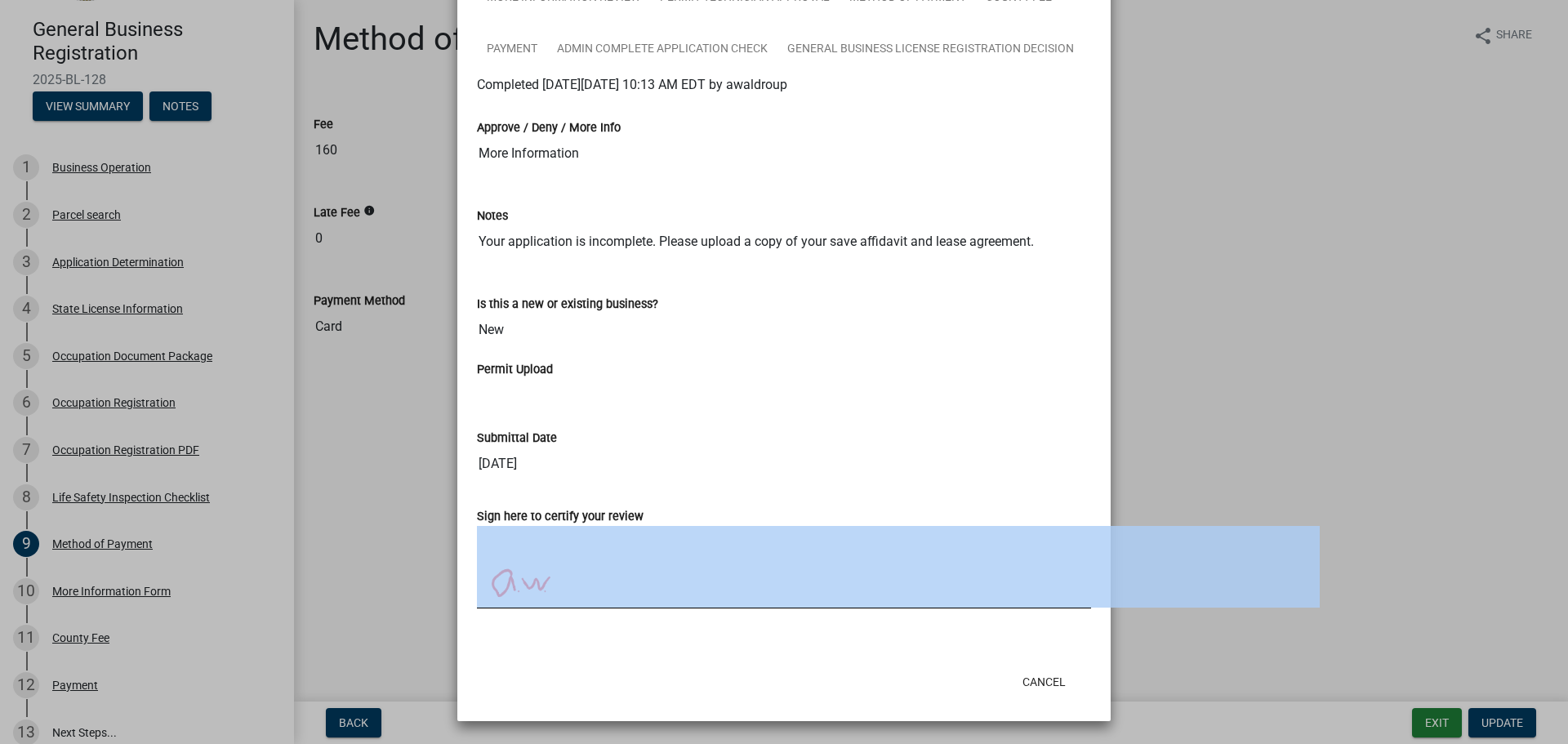
drag, startPoint x: 286, startPoint y: 529, endPoint x: 283, endPoint y: 660, distance: 131.0
click at [283, 660] on ngb-modal-window "Summary × Printer Friendly Business Operation Parcel search Application Determi…" at bounding box center [784, 372] width 1568 height 744
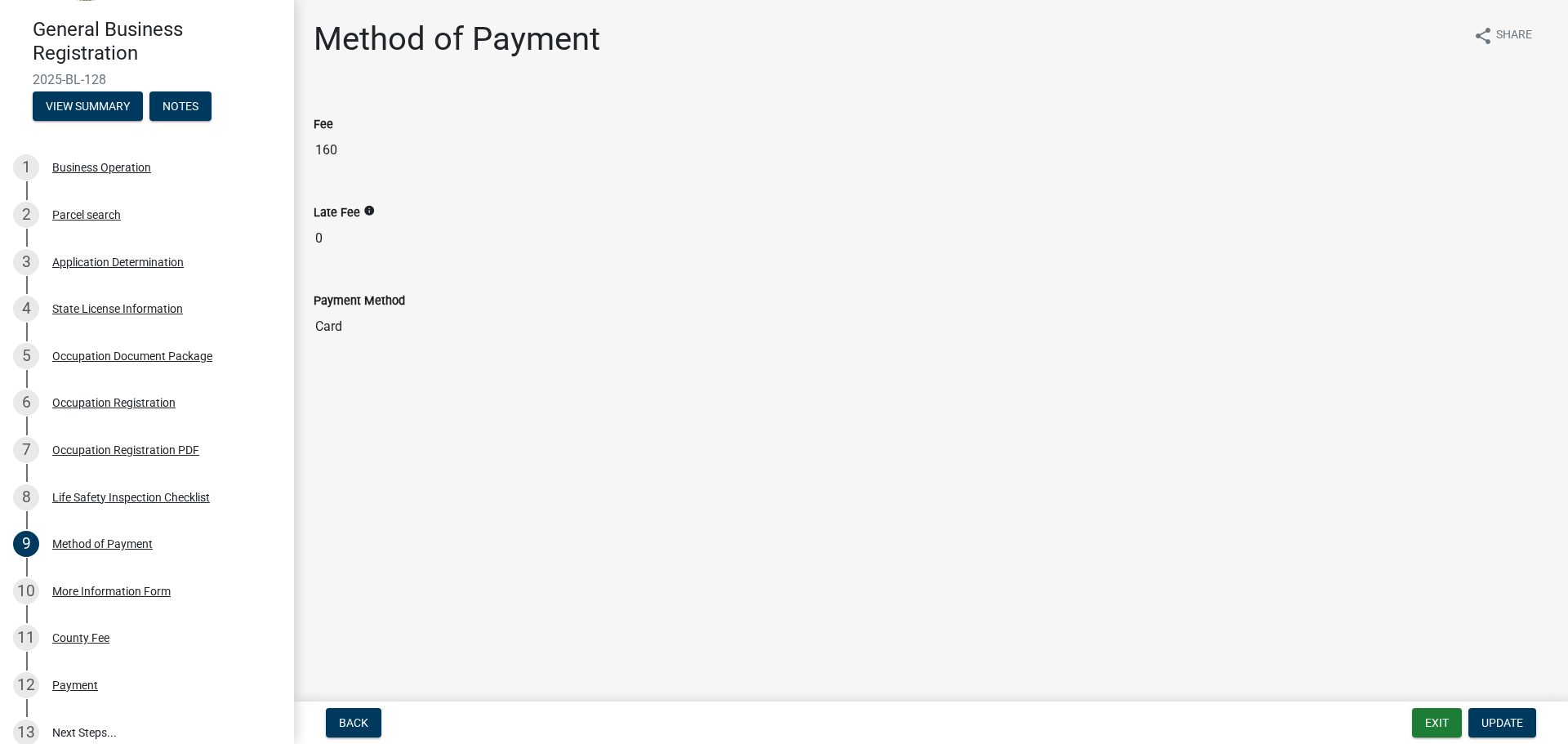
click at [353, 554] on main "Method of Payment share Share Fee 160 Late Fee info 0 Payment Method Card" at bounding box center [930, 348] width 1273 height 695
click at [349, 718] on span "Back" at bounding box center [353, 723] width 29 height 13
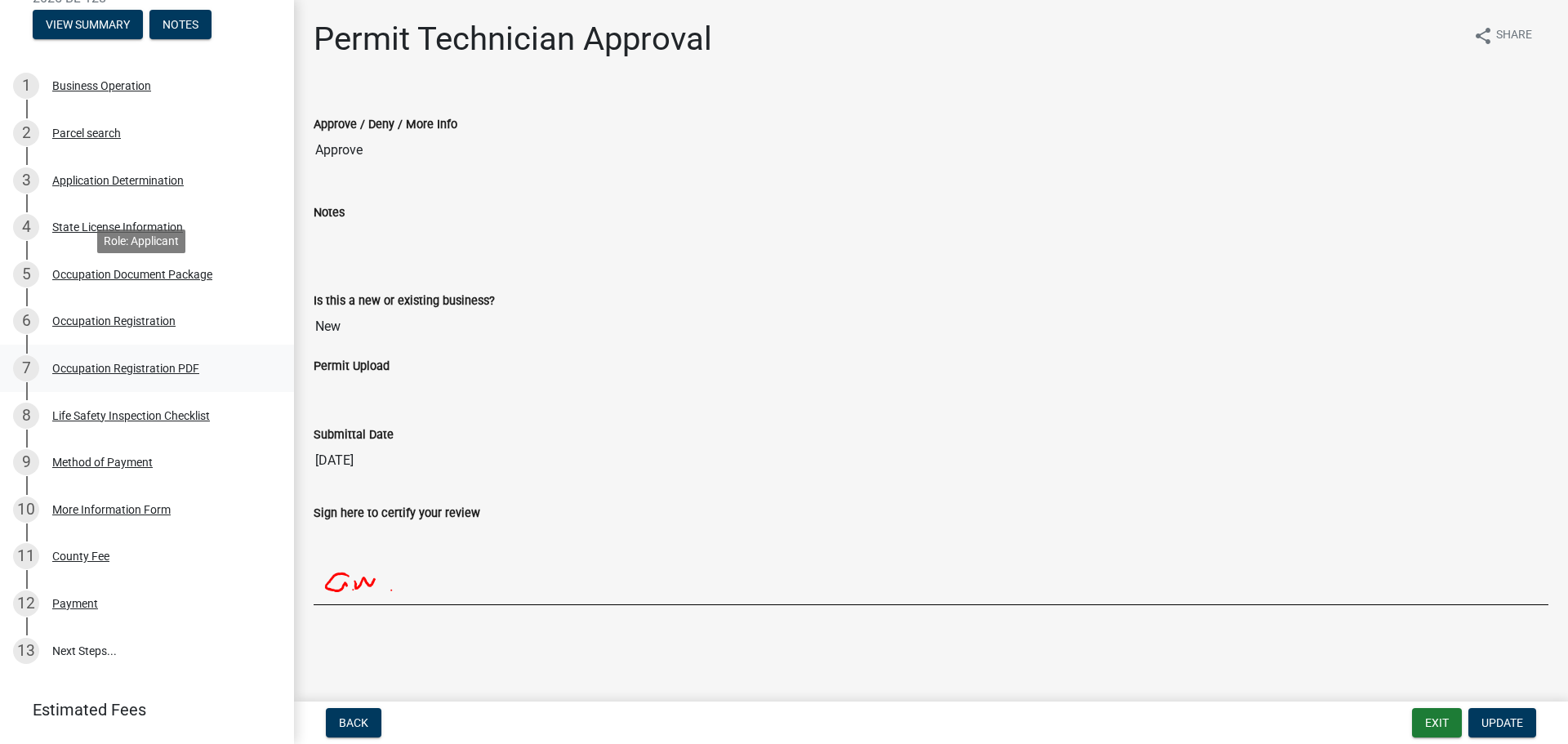
scroll to position [286, 0]
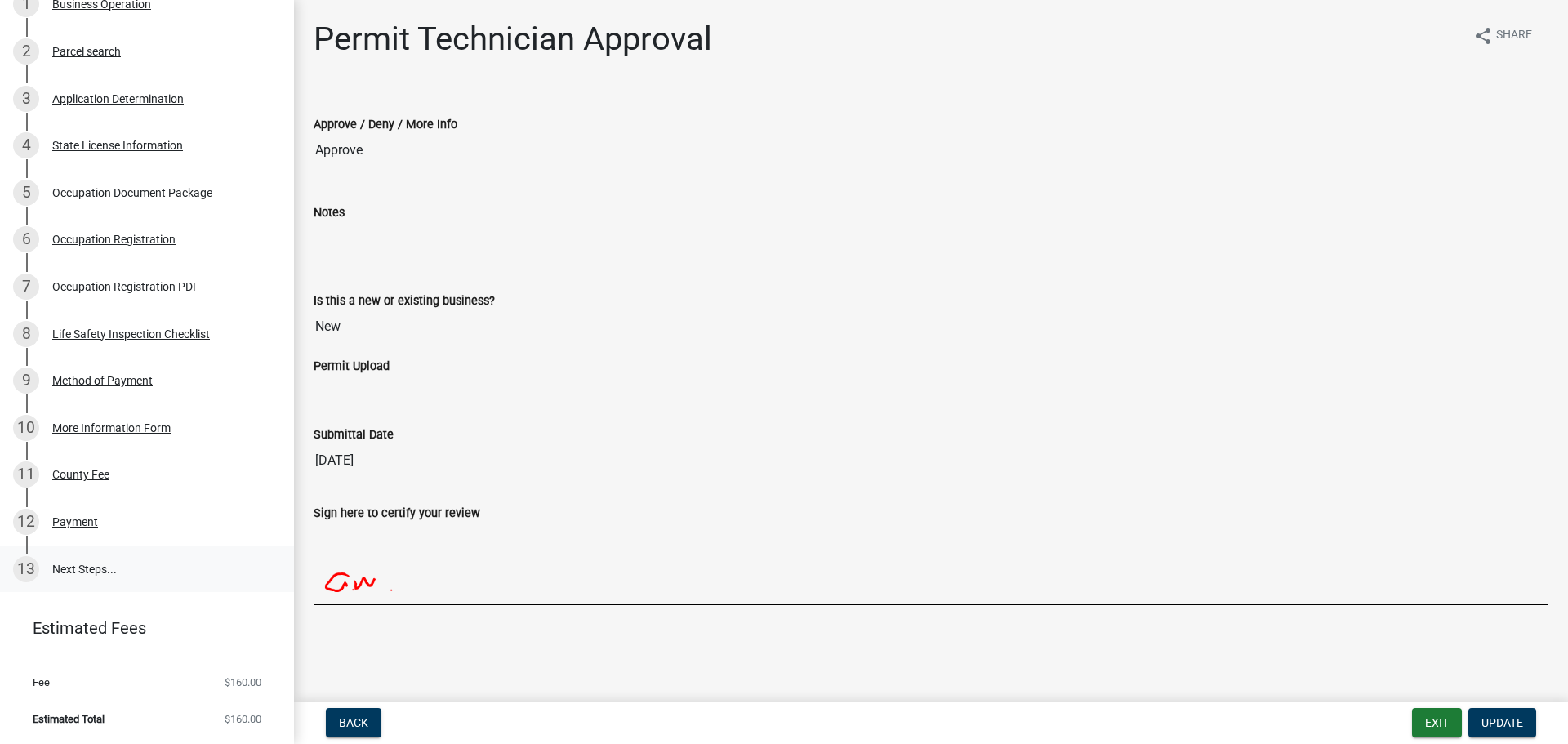
click at [112, 568] on link "13 Next Steps..." at bounding box center [146, 569] width 294 height 48
click at [110, 567] on link "13 Next Steps..." at bounding box center [146, 569] width 294 height 48
click at [1426, 723] on button "Exit" at bounding box center [1436, 723] width 50 height 29
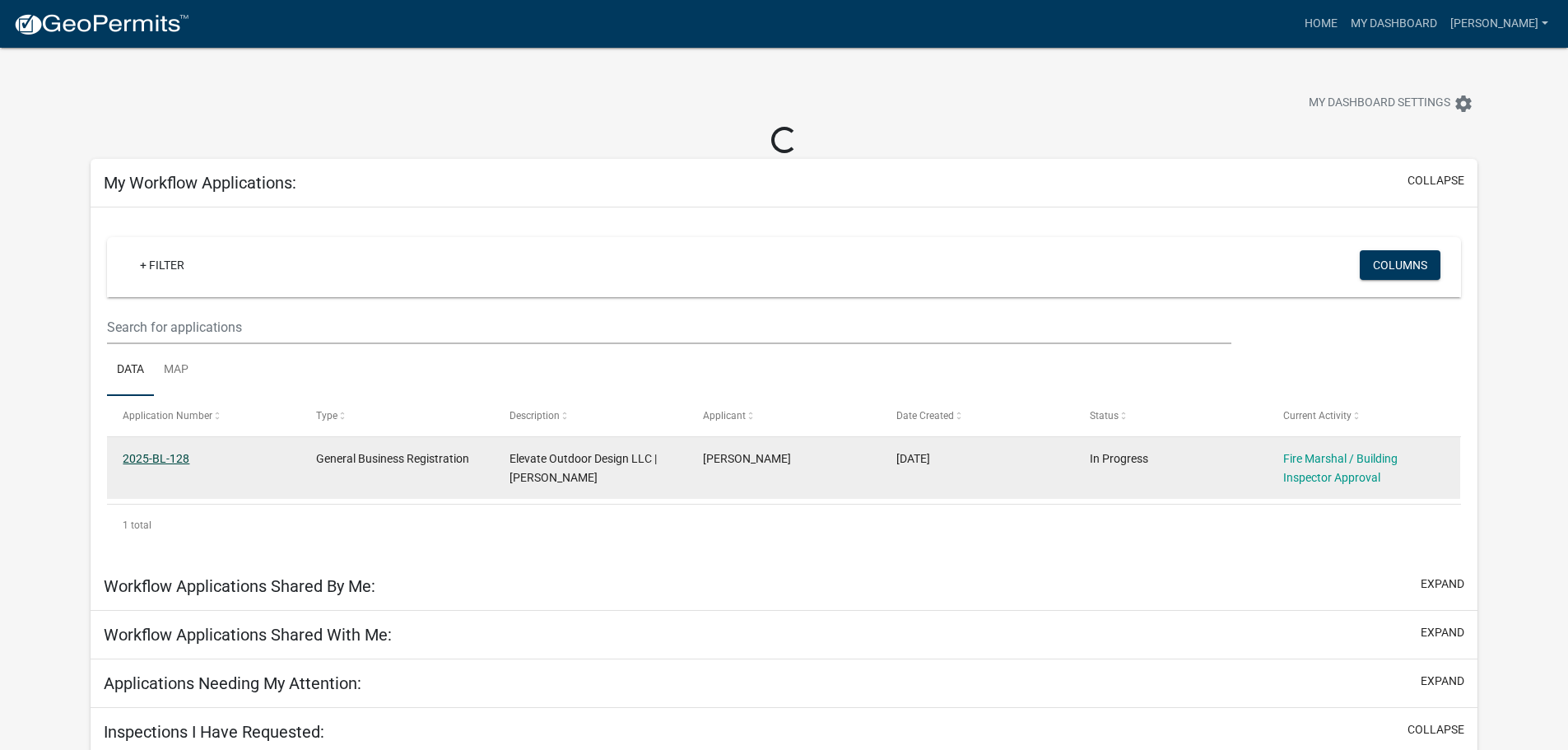
click at [144, 459] on link "2025-BL-128" at bounding box center [156, 458] width 67 height 13
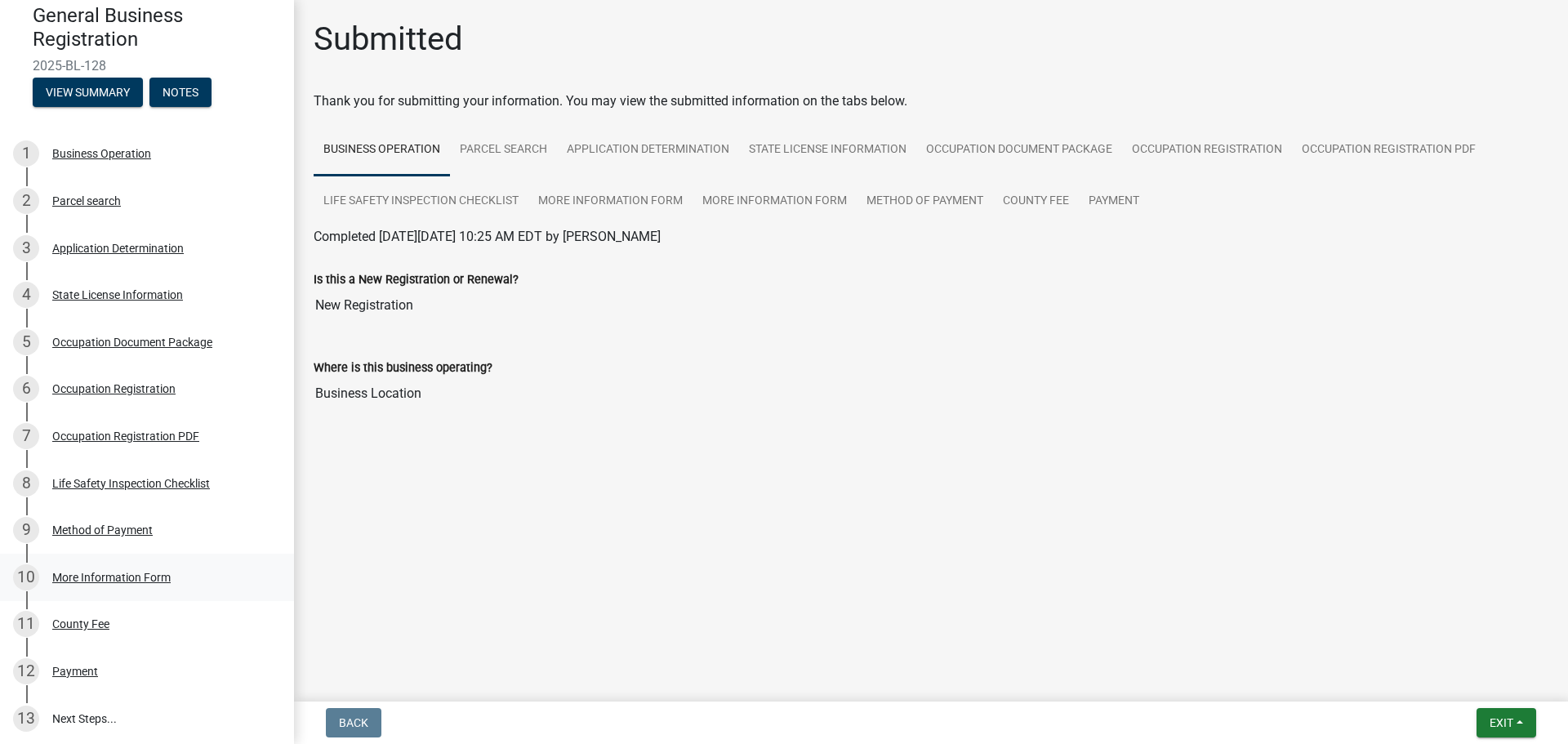
scroll to position [245, 0]
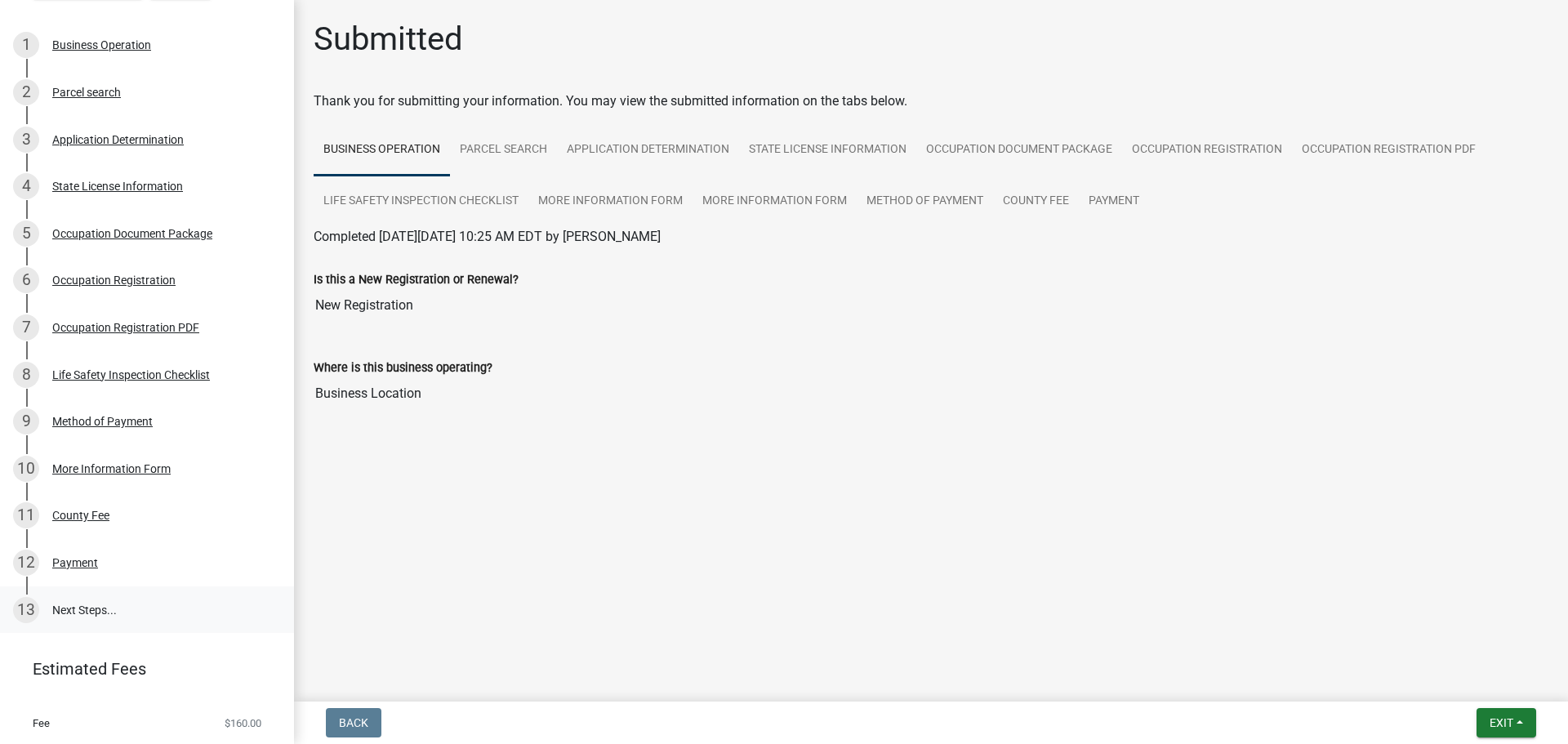
click at [113, 605] on link "13 Next Steps..." at bounding box center [146, 610] width 294 height 48
click at [1448, 156] on link "Occupation Registration PDF" at bounding box center [1388, 150] width 193 height 53
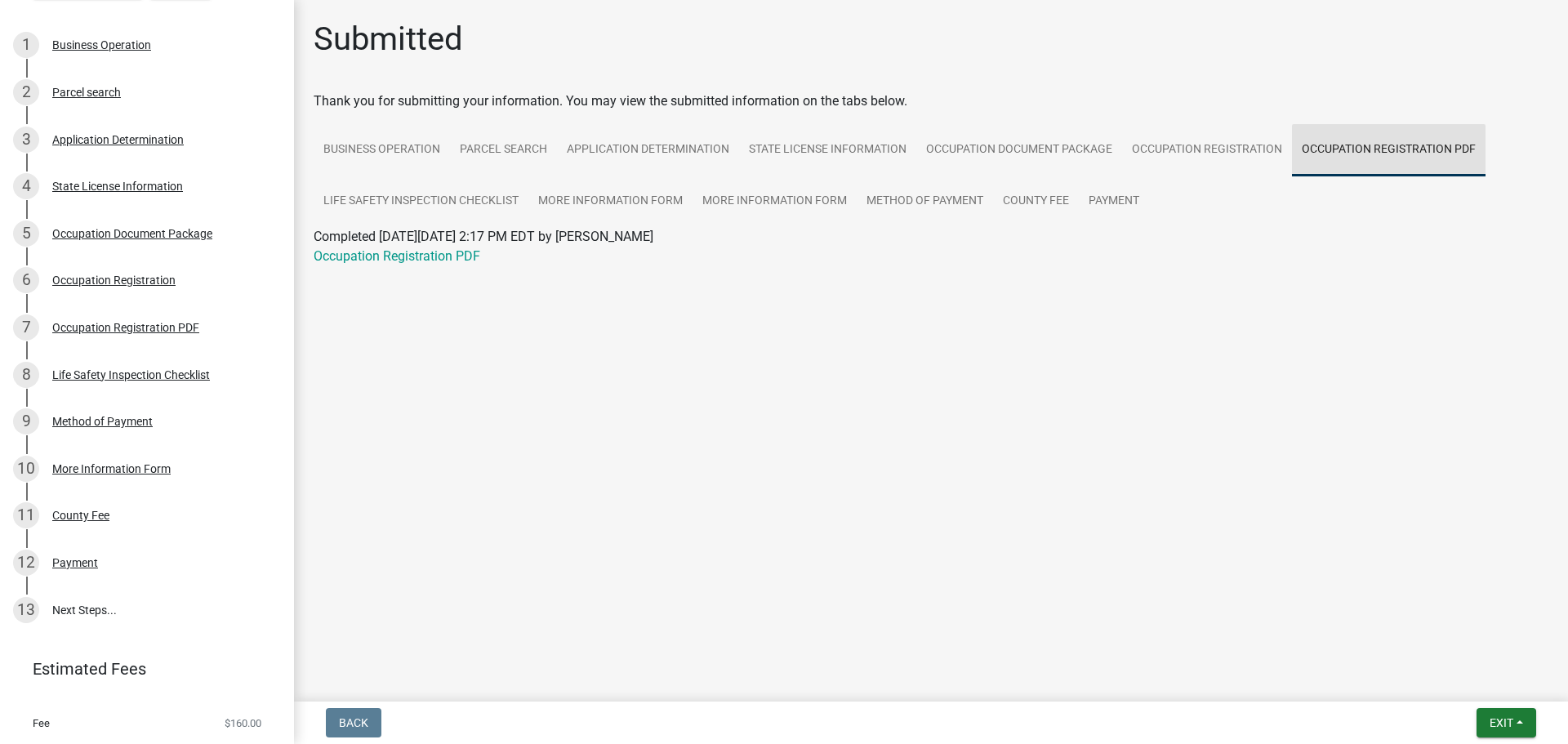
click at [1422, 158] on link "Occupation Registration PDF" at bounding box center [1388, 150] width 193 height 53
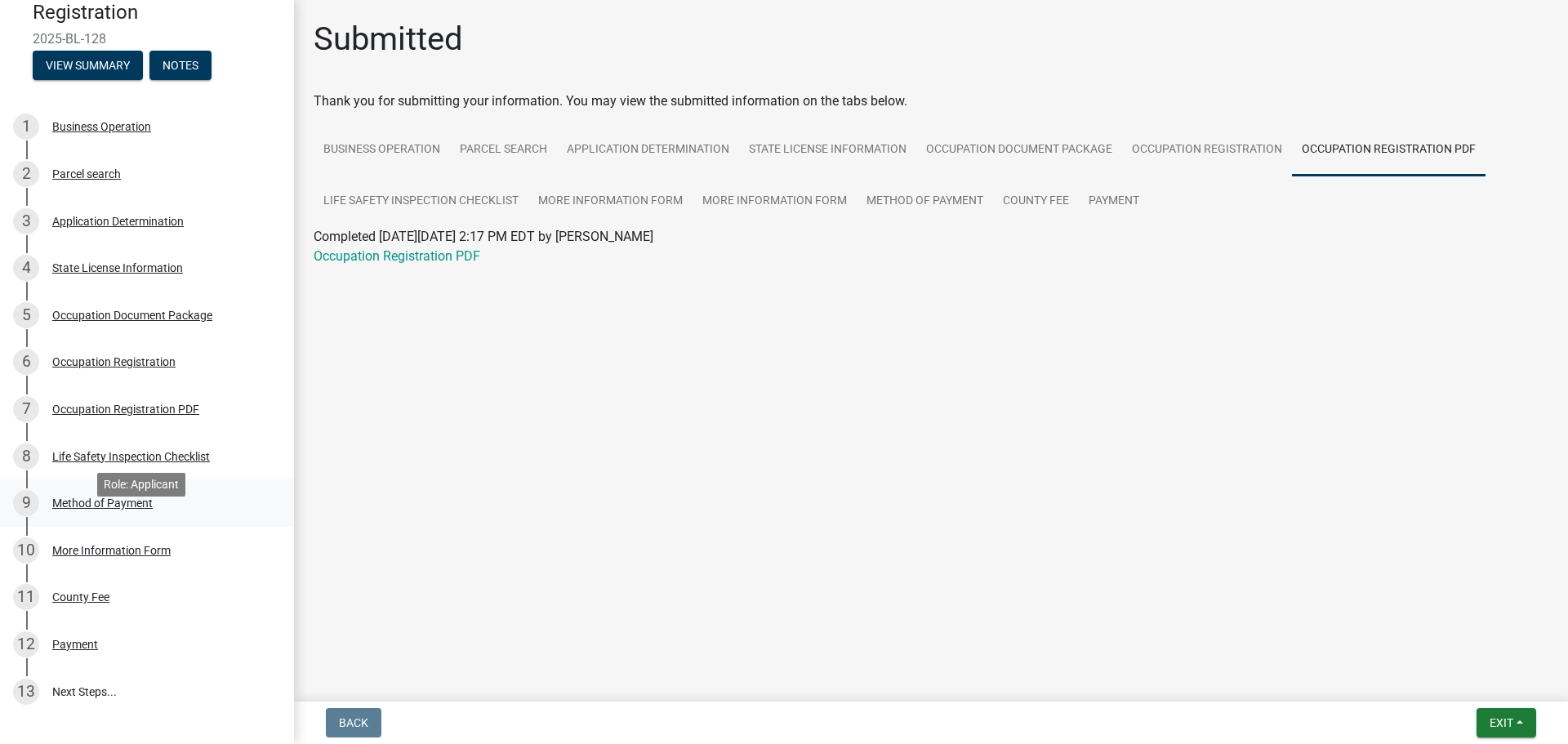
scroll to position [137, 0]
